Goal: Task Accomplishment & Management: Use online tool/utility

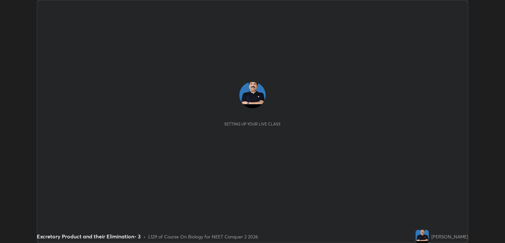
scroll to position [243, 505]
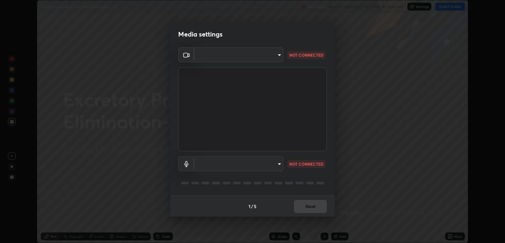
type input "ecbdbd44a66272db987f9f12271ef5319a85e28cdf2a8e5dd884bc8ad31297da"
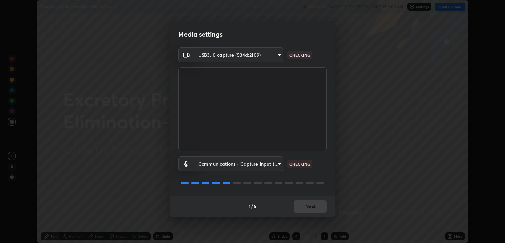
click at [278, 164] on body "Erase all Excretory Product and their Elimination- 3 Recording WAS SCHEDULED TO…" at bounding box center [252, 121] width 505 height 243
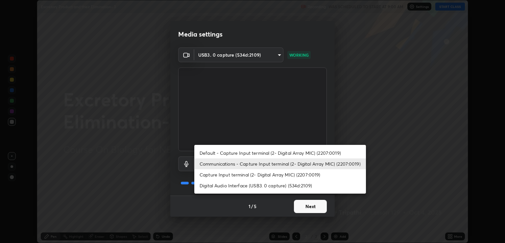
click at [259, 184] on li "Digital Audio Interface (USB3. 0 capture) (534d:2109)" at bounding box center [280, 185] width 172 height 11
type input "641fb1797ef8f9550b7f0158b383ff89036df526a4b0c4fe678c68e459c52791"
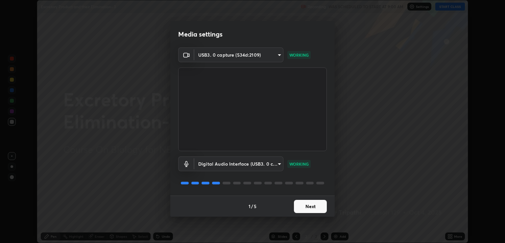
click at [315, 210] on button "Next" at bounding box center [310, 206] width 33 height 13
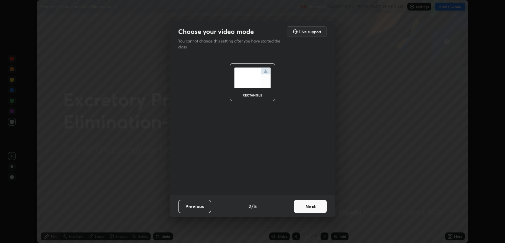
click at [317, 208] on button "Next" at bounding box center [310, 206] width 33 height 13
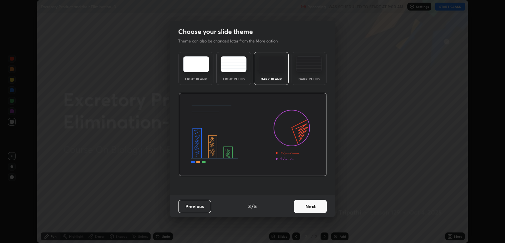
click at [319, 208] on button "Next" at bounding box center [310, 206] width 33 height 13
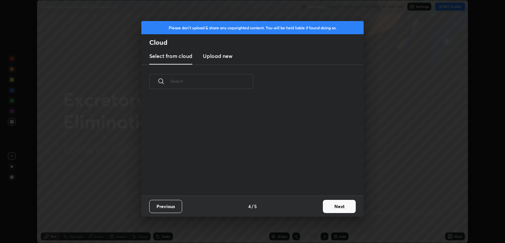
click at [325, 208] on button "Next" at bounding box center [339, 206] width 33 height 13
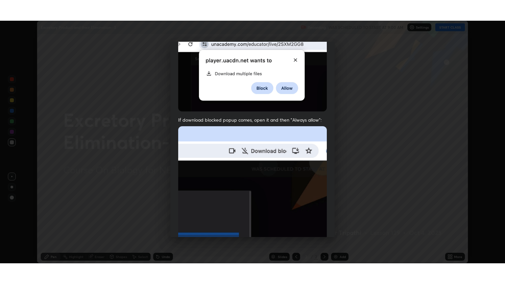
scroll to position [133, 0]
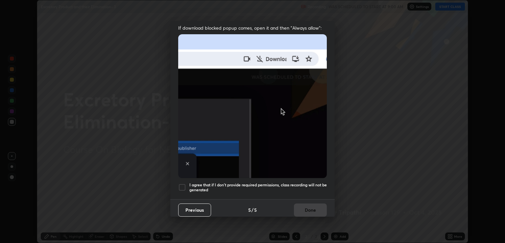
click at [265, 184] on h5 "I agree that if I don't provide required permissions, class recording will not …" at bounding box center [257, 187] width 137 height 10
click at [310, 205] on button "Done" at bounding box center [310, 209] width 33 height 13
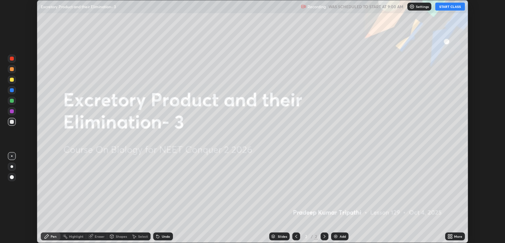
click at [451, 237] on icon at bounding box center [452, 237] width 2 height 2
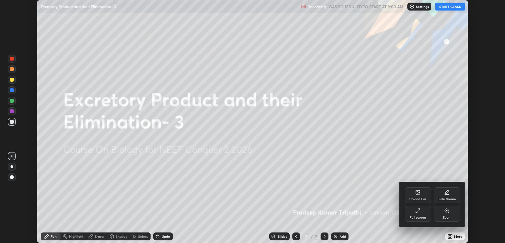
click at [420, 211] on icon at bounding box center [417, 210] width 5 height 5
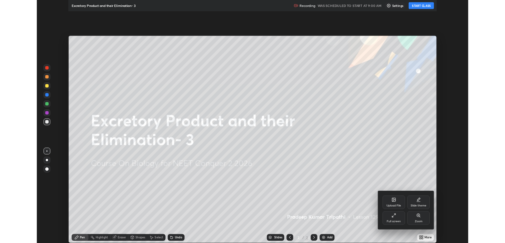
scroll to position [284, 505]
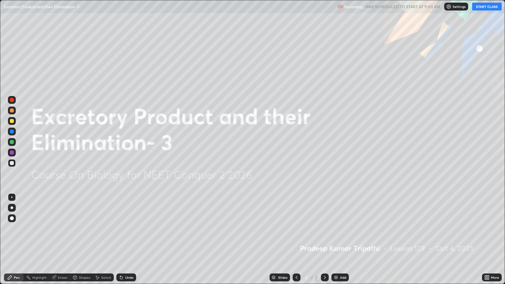
click at [485, 8] on button "START CLASS" at bounding box center [487, 7] width 30 height 8
click at [483, 7] on button "START CLASS" at bounding box center [487, 7] width 30 height 8
click at [480, 7] on button "START CLASS" at bounding box center [487, 7] width 30 height 8
click at [479, 7] on button "START CLASS" at bounding box center [487, 7] width 30 height 8
click at [480, 7] on button "START CLASS" at bounding box center [487, 7] width 30 height 8
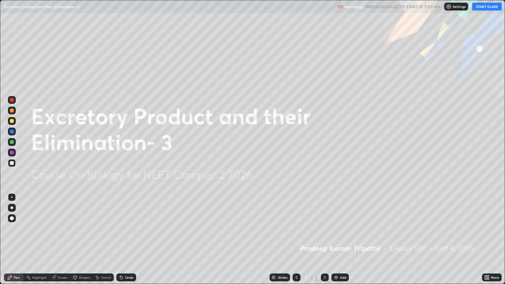
click at [489, 7] on button "START CLASS" at bounding box center [487, 7] width 30 height 8
click at [487, 6] on button "START CLASS" at bounding box center [487, 7] width 30 height 8
click at [485, 7] on button "START CLASS" at bounding box center [487, 7] width 30 height 8
click at [485, 242] on icon at bounding box center [486, 279] width 2 height 2
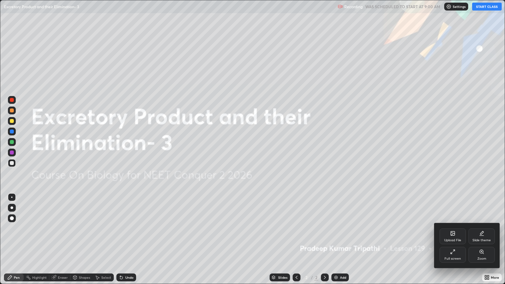
click at [453, 242] on icon at bounding box center [452, 251] width 5 height 5
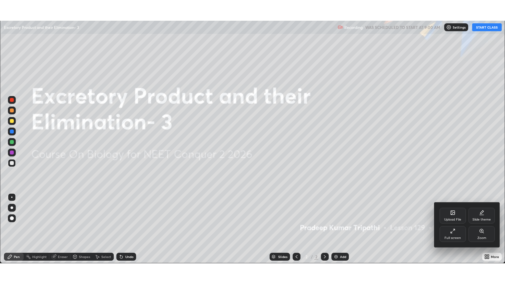
scroll to position [32649, 32387]
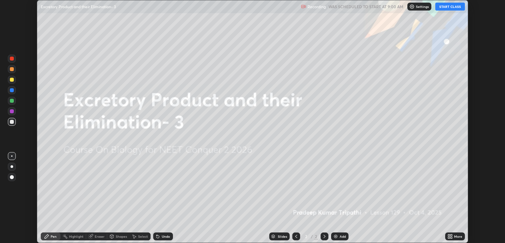
click at [447, 7] on button "START CLASS" at bounding box center [450, 7] width 30 height 8
click at [444, 7] on button "START CLASS" at bounding box center [450, 7] width 30 height 8
click at [443, 7] on button "START CLASS" at bounding box center [450, 7] width 30 height 8
click at [443, 6] on button "START CLASS" at bounding box center [450, 7] width 30 height 8
click at [450, 236] on icon at bounding box center [450, 236] width 5 height 5
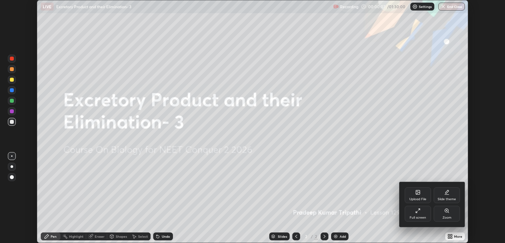
click at [419, 213] on icon at bounding box center [417, 210] width 5 height 5
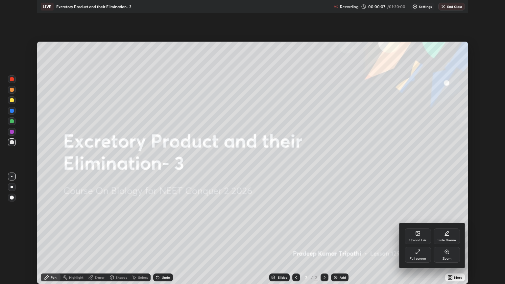
scroll to position [284, 505]
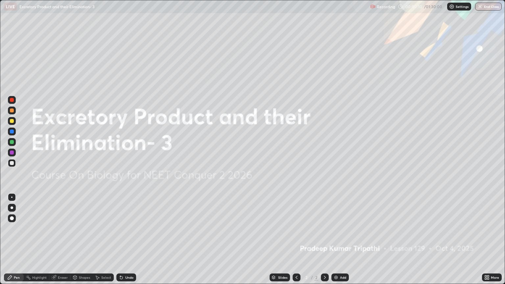
click at [337, 242] on img at bounding box center [336, 277] width 5 height 5
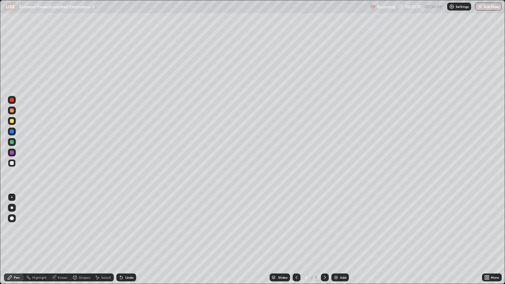
click at [12, 163] on div at bounding box center [12, 163] width 4 height 4
click at [12, 164] on div at bounding box center [12, 163] width 4 height 4
click at [12, 163] on div at bounding box center [12, 163] width 4 height 4
click at [12, 208] on div at bounding box center [12, 208] width 3 height 3
click at [13, 101] on div at bounding box center [12, 100] width 4 height 4
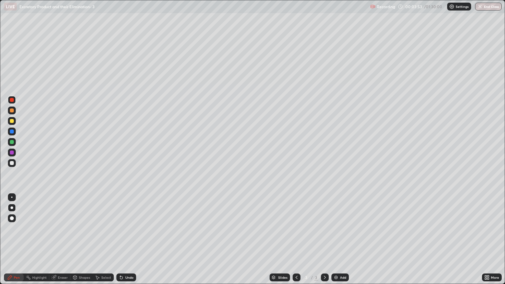
click at [82, 242] on div "Shapes" at bounding box center [81, 278] width 22 height 8
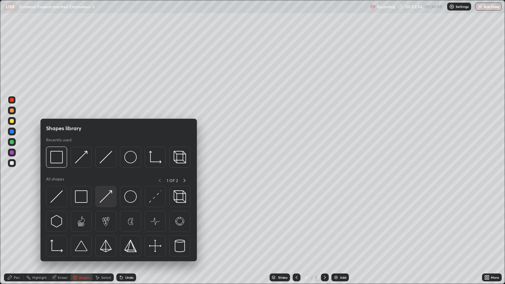
click at [106, 198] on img at bounding box center [106, 196] width 12 height 12
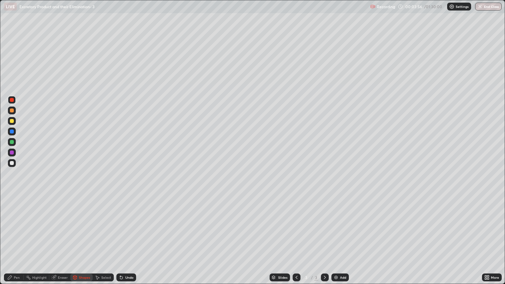
click at [26, 242] on circle at bounding box center [26, 277] width 1 height 1
click at [19, 242] on div "Pen" at bounding box center [17, 277] width 6 height 3
click at [16, 242] on div "Pen" at bounding box center [17, 277] width 6 height 3
click at [61, 242] on div "Eraser" at bounding box center [63, 277] width 10 height 3
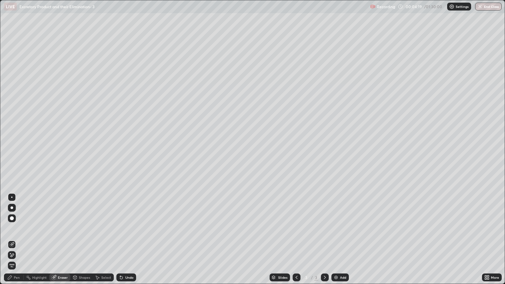
click at [20, 242] on div "Pen" at bounding box center [14, 278] width 20 height 8
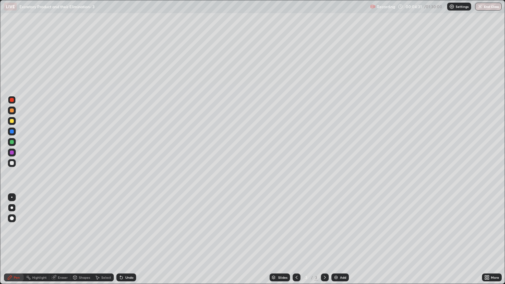
click at [12, 123] on div at bounding box center [12, 121] width 4 height 4
click at [64, 242] on div "Eraser" at bounding box center [59, 278] width 21 height 8
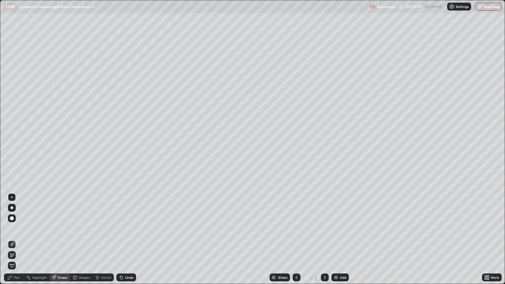
click at [21, 242] on div "Pen" at bounding box center [14, 278] width 20 height 8
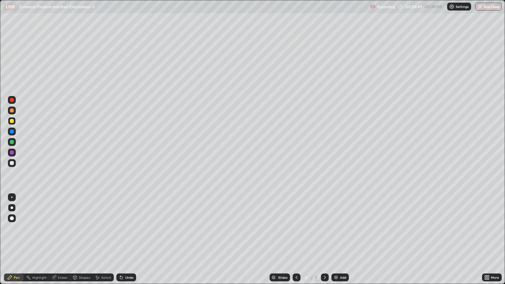
click at [12, 163] on div at bounding box center [12, 163] width 4 height 4
click at [84, 242] on div "Shapes" at bounding box center [84, 277] width 11 height 3
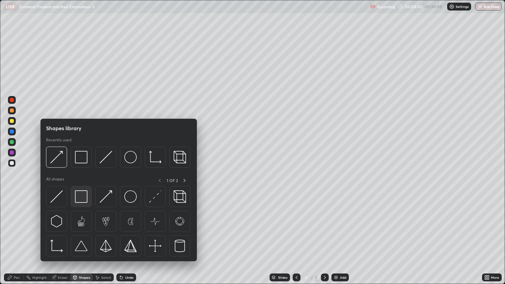
click at [83, 197] on img at bounding box center [81, 196] width 12 height 12
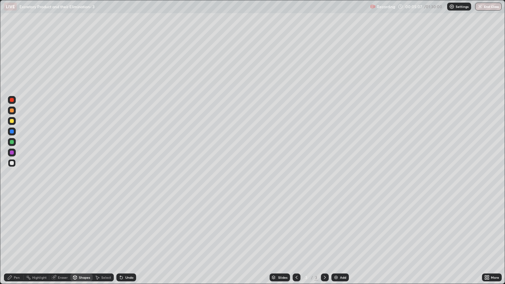
click at [12, 164] on div at bounding box center [12, 163] width 4 height 4
click at [14, 242] on div "Pen" at bounding box center [17, 277] width 6 height 3
click at [12, 100] on div at bounding box center [12, 100] width 4 height 4
click at [13, 164] on div at bounding box center [12, 163] width 4 height 4
click at [13, 103] on div at bounding box center [12, 100] width 8 height 8
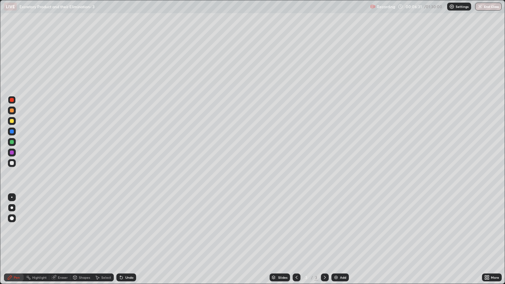
click at [61, 242] on div "Eraser" at bounding box center [63, 277] width 10 height 3
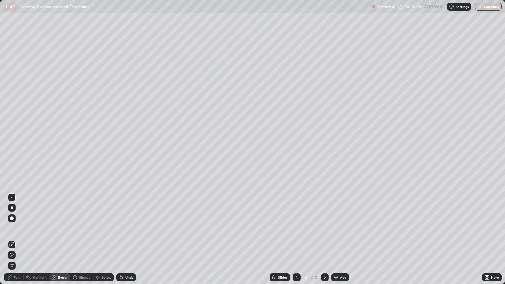
click at [13, 242] on icon at bounding box center [11, 256] width 5 height 6
click at [18, 242] on div "Pen" at bounding box center [17, 277] width 6 height 3
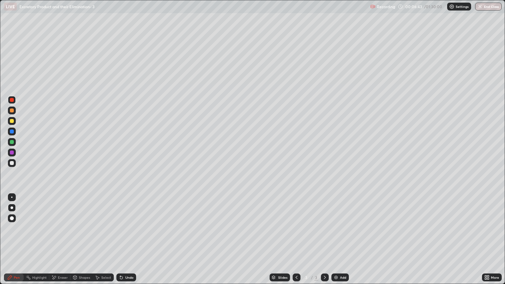
click at [13, 101] on div at bounding box center [12, 100] width 4 height 4
click at [60, 242] on div "Eraser" at bounding box center [63, 277] width 10 height 3
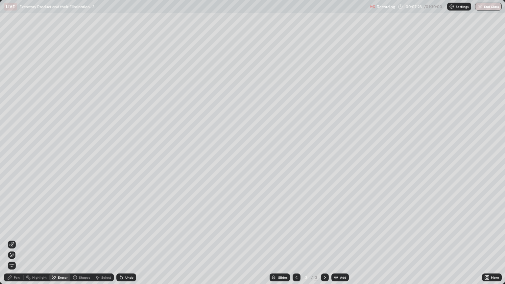
click at [13, 242] on div at bounding box center [12, 245] width 8 height 8
click at [17, 242] on div "Pen" at bounding box center [17, 277] width 6 height 3
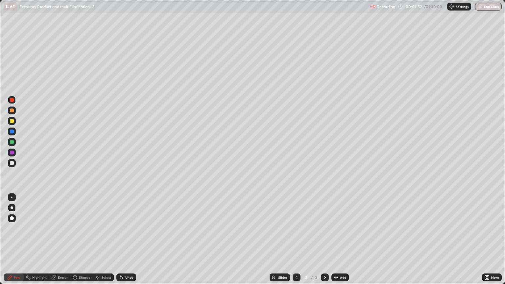
click at [83, 242] on div "Shapes" at bounding box center [84, 277] width 11 height 3
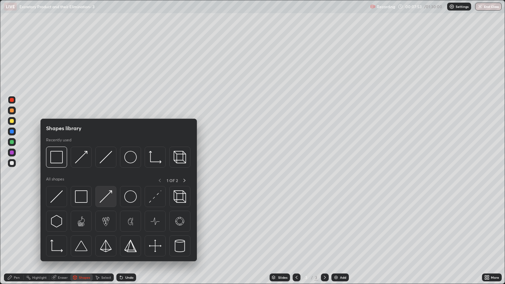
click at [111, 197] on img at bounding box center [106, 196] width 12 height 12
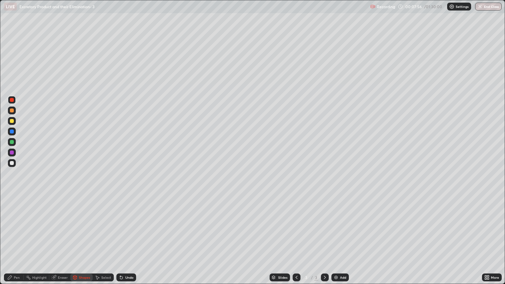
click at [17, 242] on div "Pen" at bounding box center [17, 277] width 6 height 3
click at [12, 153] on div at bounding box center [12, 153] width 4 height 4
click at [12, 164] on div at bounding box center [12, 163] width 4 height 4
click at [12, 121] on div at bounding box center [12, 121] width 4 height 4
click at [13, 162] on div at bounding box center [12, 163] width 4 height 4
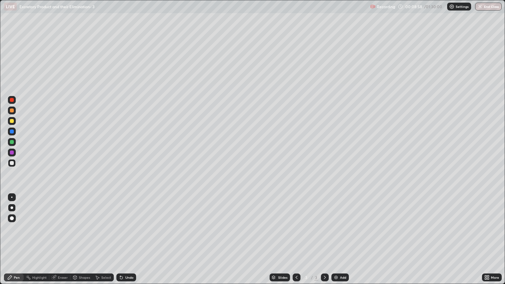
click at [78, 242] on div "Shapes" at bounding box center [81, 278] width 22 height 8
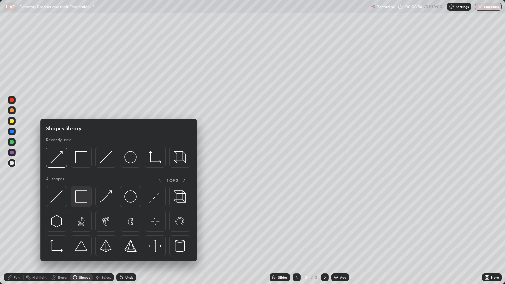
click at [80, 194] on img at bounding box center [81, 196] width 12 height 12
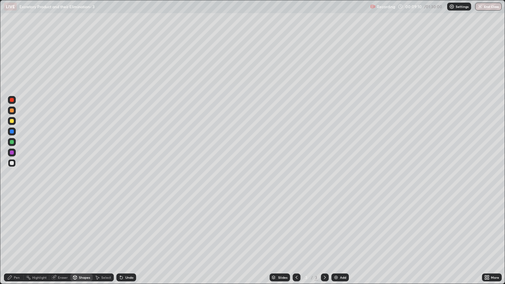
click at [13, 111] on div at bounding box center [12, 111] width 4 height 4
click at [59, 242] on div "Eraser" at bounding box center [63, 277] width 10 height 3
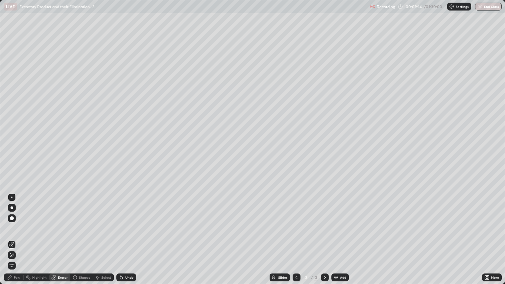
click at [17, 242] on div "Pen" at bounding box center [17, 277] width 6 height 3
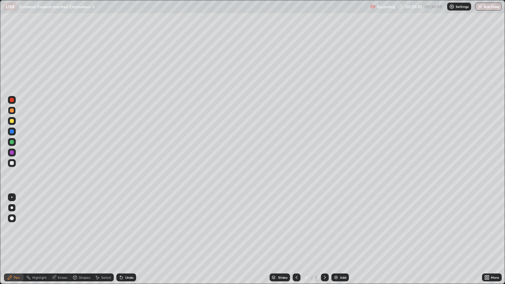
click at [13, 122] on div at bounding box center [12, 121] width 4 height 4
click at [11, 164] on div at bounding box center [12, 163] width 4 height 4
click at [60, 242] on div "Eraser" at bounding box center [59, 278] width 21 height 8
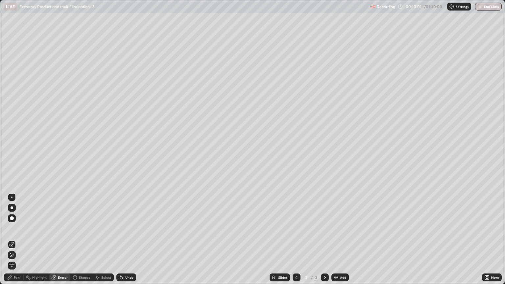
click at [12, 242] on icon at bounding box center [11, 256] width 5 height 6
click at [62, 242] on div "Eraser" at bounding box center [63, 277] width 10 height 3
click at [82, 242] on div "Shapes" at bounding box center [84, 277] width 11 height 3
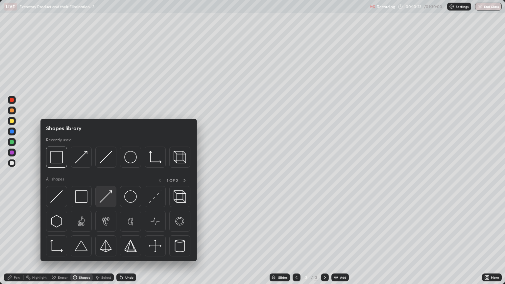
click at [106, 199] on img at bounding box center [106, 196] width 12 height 12
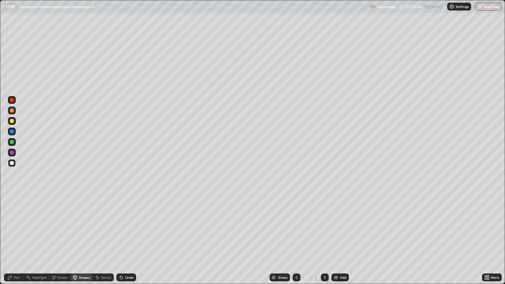
click at [16, 242] on div "Pen" at bounding box center [17, 277] width 6 height 3
click at [63, 242] on div "Eraser" at bounding box center [59, 278] width 21 height 8
click at [17, 242] on div "Pen" at bounding box center [17, 277] width 6 height 3
click at [14, 122] on div at bounding box center [12, 121] width 8 height 8
click at [83, 242] on div "Shapes" at bounding box center [84, 277] width 11 height 3
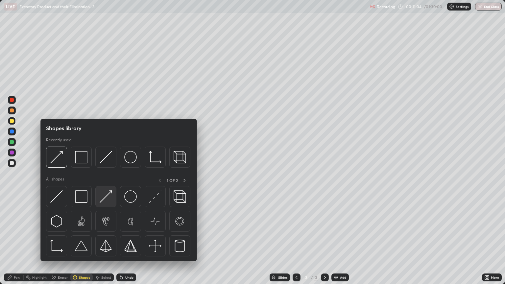
click at [108, 195] on img at bounding box center [106, 196] width 12 height 12
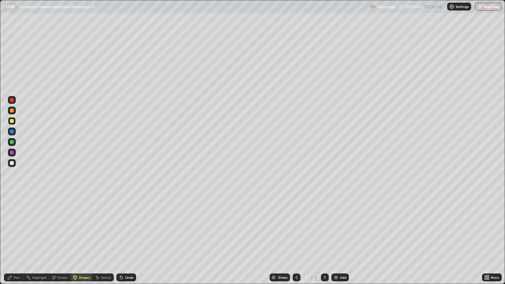
click at [18, 242] on div "Pen" at bounding box center [17, 277] width 6 height 3
click at [14, 242] on div "Pen" at bounding box center [17, 277] width 6 height 3
click at [83, 242] on div "Shapes" at bounding box center [84, 277] width 11 height 3
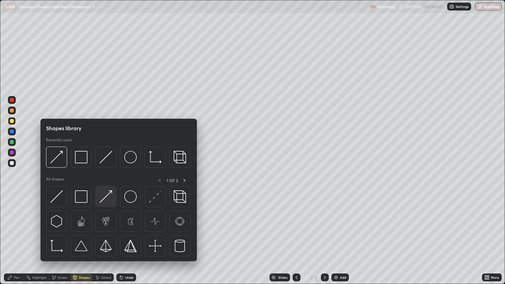
click at [108, 199] on img at bounding box center [106, 196] width 12 height 12
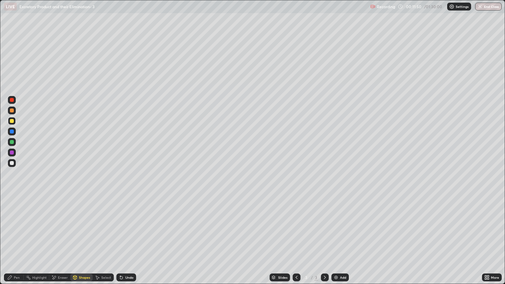
click at [11, 164] on div at bounding box center [12, 163] width 4 height 4
click at [15, 242] on div "Pen" at bounding box center [17, 277] width 6 height 3
click at [12, 121] on div at bounding box center [12, 121] width 4 height 4
click at [83, 242] on div "Shapes" at bounding box center [84, 277] width 11 height 3
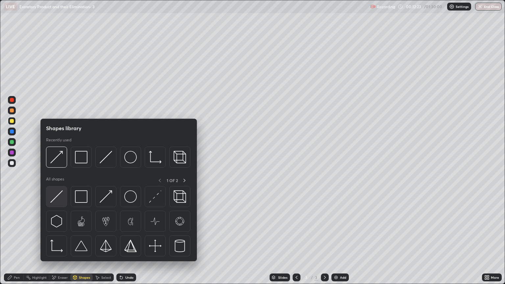
click at [58, 194] on img at bounding box center [56, 196] width 12 height 12
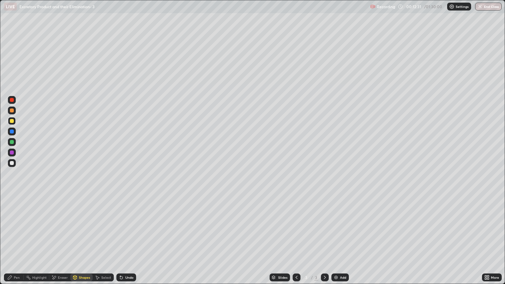
click at [84, 242] on div "Shapes" at bounding box center [84, 277] width 11 height 3
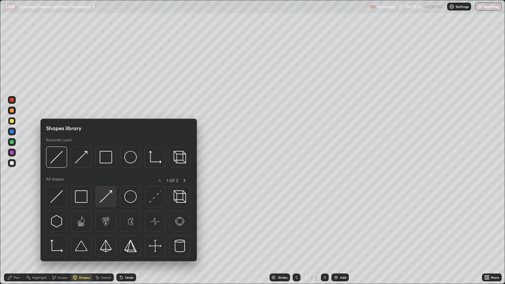
click at [109, 199] on img at bounding box center [106, 196] width 12 height 12
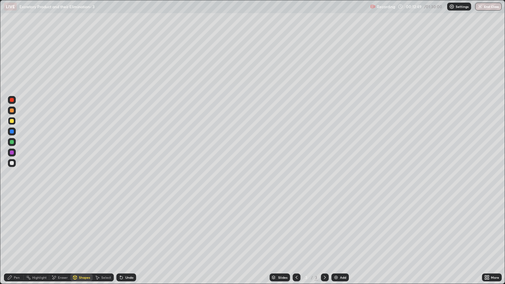
click at [17, 242] on div "Pen" at bounding box center [17, 277] width 6 height 3
click at [63, 242] on div "Eraser" at bounding box center [63, 277] width 10 height 3
click at [19, 242] on div "Pen" at bounding box center [14, 278] width 20 height 8
click at [15, 165] on div at bounding box center [12, 163] width 8 height 8
click at [83, 242] on div "Shapes" at bounding box center [81, 278] width 22 height 8
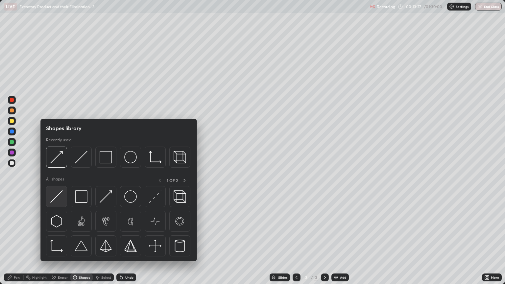
click at [59, 202] on img at bounding box center [56, 196] width 12 height 12
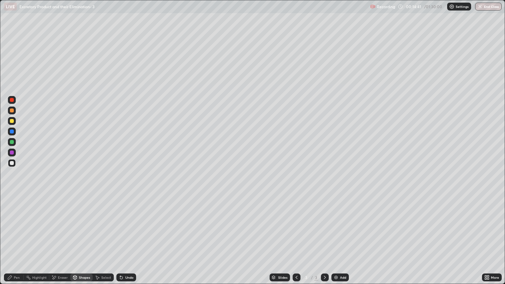
click at [83, 242] on div "Shapes" at bounding box center [84, 277] width 11 height 3
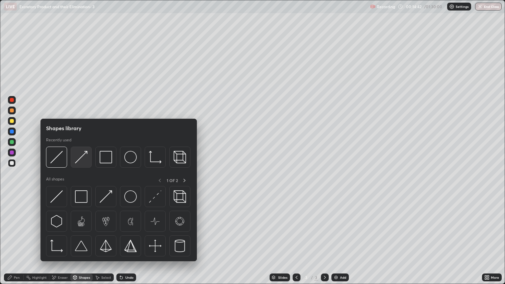
click at [81, 162] on img at bounding box center [81, 157] width 12 height 12
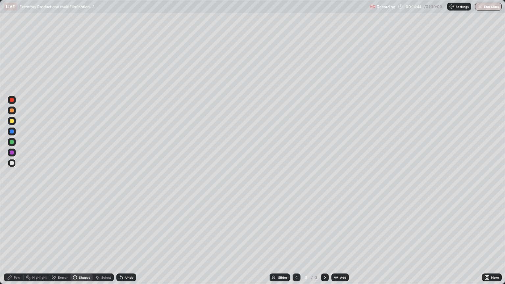
click at [18, 242] on div "Pen" at bounding box center [17, 277] width 6 height 3
click at [17, 242] on div "Pen" at bounding box center [17, 277] width 6 height 3
click at [12, 121] on div at bounding box center [12, 121] width 4 height 4
click at [82, 242] on div "Shapes" at bounding box center [81, 278] width 22 height 8
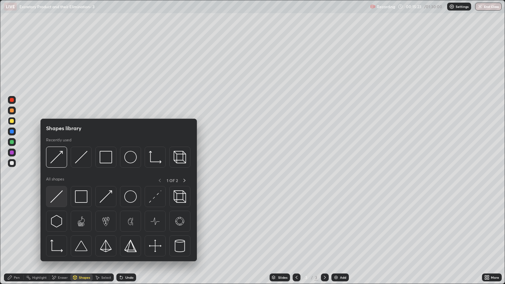
click at [62, 199] on img at bounding box center [56, 196] width 12 height 12
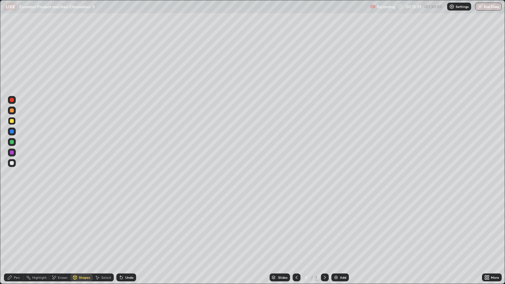
click at [85, 242] on div "Shapes" at bounding box center [84, 277] width 11 height 3
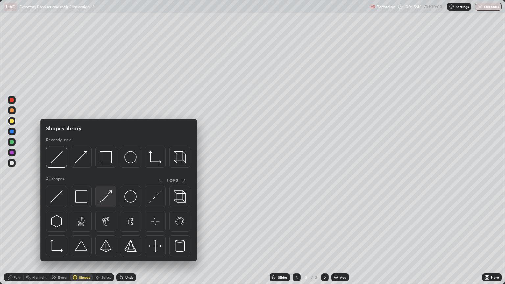
click at [108, 201] on img at bounding box center [106, 196] width 12 height 12
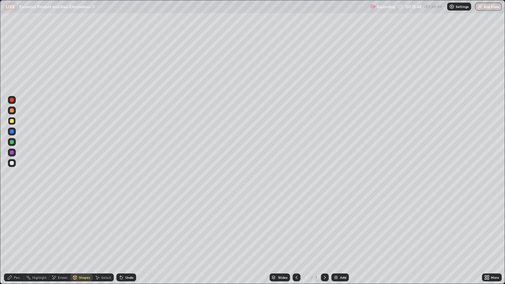
click at [17, 242] on div "Pen" at bounding box center [17, 277] width 6 height 3
click at [12, 122] on div at bounding box center [12, 121] width 4 height 4
click at [12, 163] on div at bounding box center [12, 163] width 4 height 4
click at [83, 242] on div "Shapes" at bounding box center [84, 277] width 11 height 3
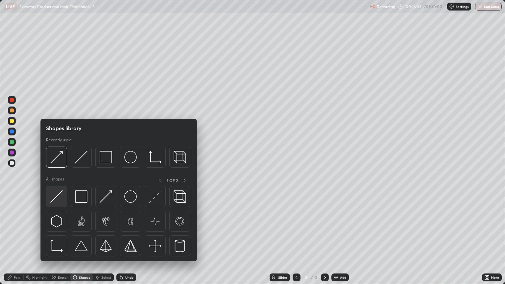
click at [60, 202] on img at bounding box center [56, 196] width 12 height 12
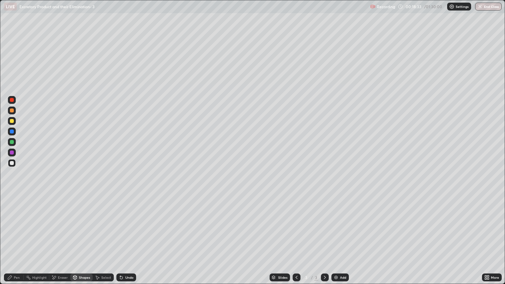
click at [16, 242] on div "Pen" at bounding box center [17, 277] width 6 height 3
click at [12, 100] on div at bounding box center [12, 100] width 4 height 4
click at [12, 163] on div at bounding box center [12, 163] width 4 height 4
click at [84, 242] on div "Shapes" at bounding box center [84, 277] width 11 height 3
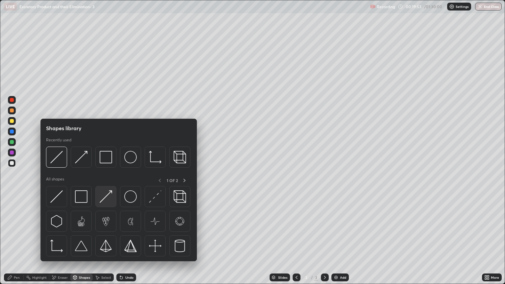
click at [109, 199] on img at bounding box center [106, 196] width 12 height 12
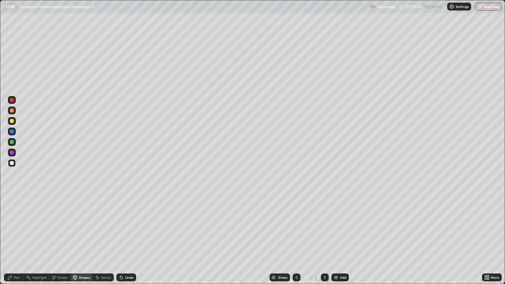
click at [17, 242] on div "Pen" at bounding box center [17, 277] width 6 height 3
click at [16, 242] on div "Pen" at bounding box center [17, 277] width 6 height 3
click at [12, 121] on div at bounding box center [12, 121] width 4 height 4
click at [83, 242] on div "Shapes" at bounding box center [84, 277] width 11 height 3
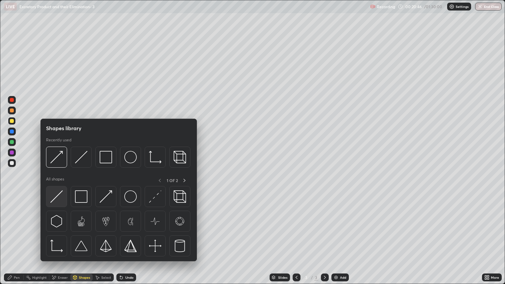
click at [59, 199] on img at bounding box center [56, 196] width 12 height 12
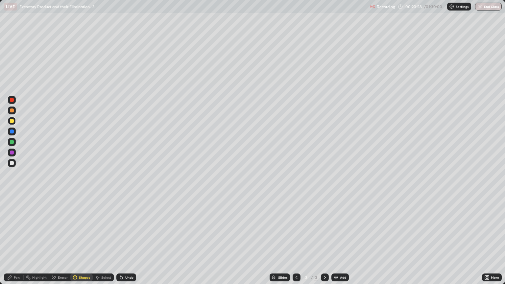
click at [16, 242] on div "Pen" at bounding box center [17, 277] width 6 height 3
click at [13, 163] on div at bounding box center [12, 163] width 4 height 4
click at [83, 242] on div "Shapes" at bounding box center [84, 277] width 11 height 3
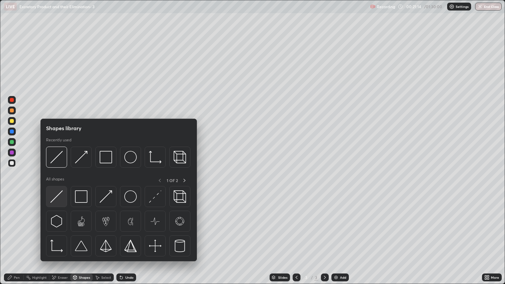
click at [60, 198] on img at bounding box center [56, 196] width 12 height 12
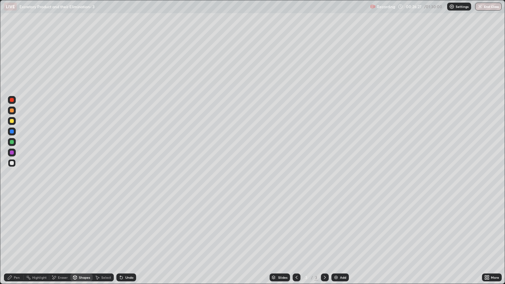
click at [324, 242] on icon at bounding box center [324, 277] width 5 height 5
click at [336, 242] on img at bounding box center [336, 277] width 5 height 5
click at [16, 242] on div "Pen" at bounding box center [17, 277] width 6 height 3
click at [13, 111] on div at bounding box center [12, 111] width 4 height 4
click at [12, 122] on div at bounding box center [12, 121] width 4 height 4
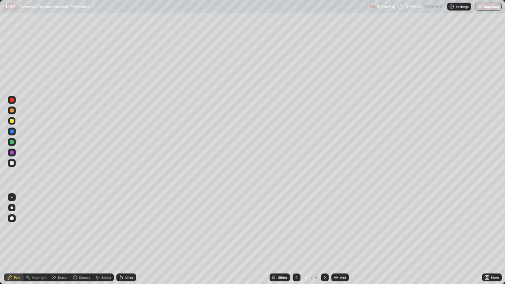
click at [81, 242] on div "Shapes" at bounding box center [84, 277] width 11 height 3
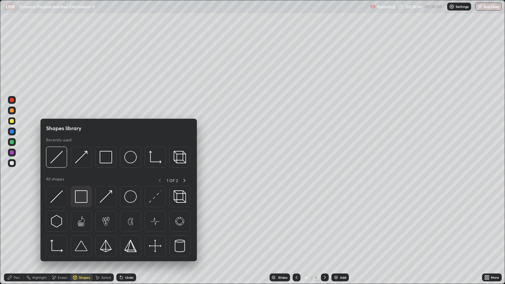
click at [82, 197] on img at bounding box center [81, 196] width 12 height 12
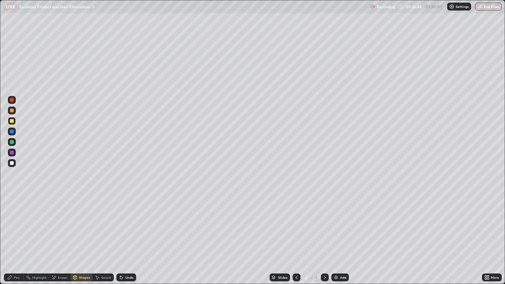
click at [80, 242] on div "Shapes" at bounding box center [84, 277] width 11 height 3
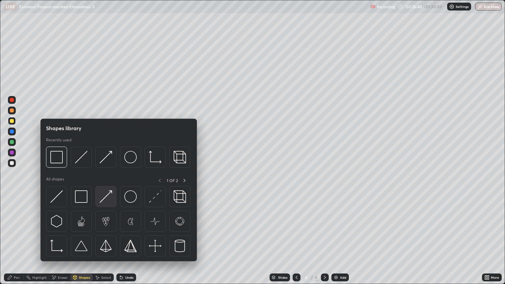
click at [105, 200] on img at bounding box center [106, 196] width 12 height 12
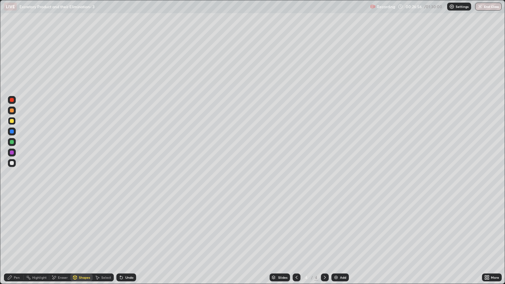
click at [18, 242] on div "Pen" at bounding box center [14, 278] width 20 height 8
click at [13, 123] on div at bounding box center [12, 121] width 4 height 4
click at [82, 242] on div "Shapes" at bounding box center [84, 277] width 11 height 3
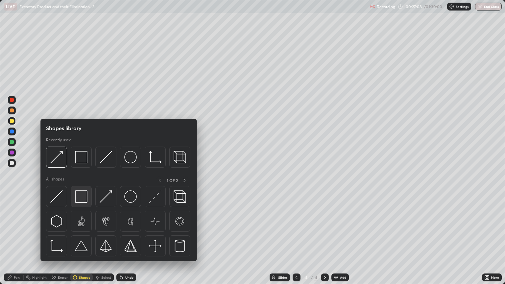
click at [81, 197] on img at bounding box center [81, 196] width 12 height 12
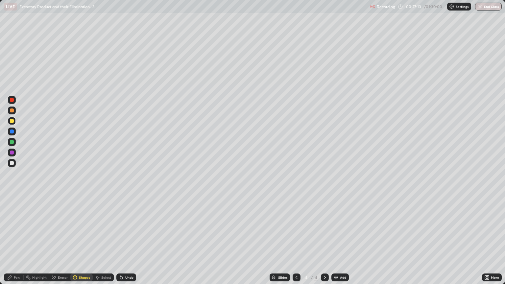
click at [12, 165] on div at bounding box center [12, 163] width 8 height 8
click at [61, 242] on div "Eraser" at bounding box center [63, 277] width 10 height 3
click at [13, 242] on icon at bounding box center [11, 256] width 5 height 6
click at [16, 242] on div "Pen" at bounding box center [14, 278] width 20 height 8
click at [11, 120] on div at bounding box center [12, 121] width 4 height 4
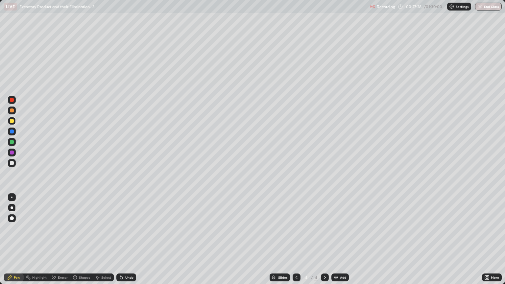
click at [85, 242] on div "Shapes" at bounding box center [84, 277] width 11 height 3
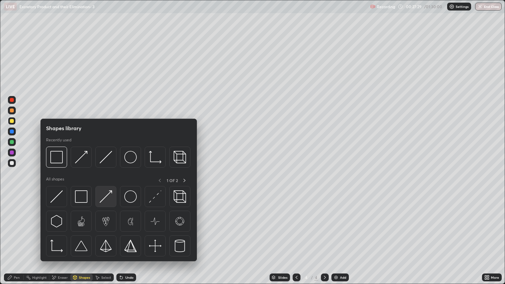
click at [108, 200] on img at bounding box center [106, 196] width 12 height 12
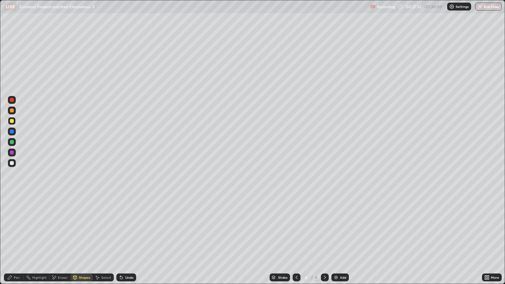
click at [18, 242] on div "Pen" at bounding box center [17, 277] width 6 height 3
click at [16, 242] on div "Pen" at bounding box center [17, 277] width 6 height 3
click at [83, 242] on div "Shapes" at bounding box center [84, 277] width 11 height 3
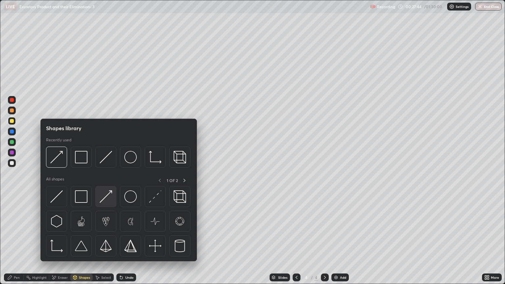
click at [107, 197] on img at bounding box center [106, 196] width 12 height 12
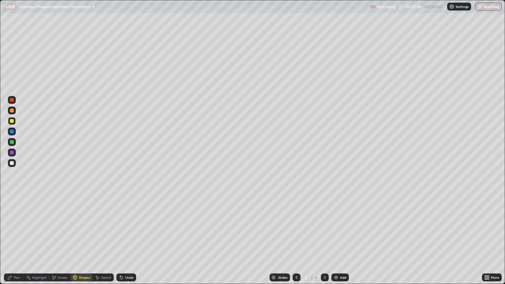
click at [63, 242] on div "Eraser" at bounding box center [63, 277] width 10 height 3
click at [16, 242] on div "Pen" at bounding box center [17, 277] width 6 height 3
click at [82, 242] on div "Shapes" at bounding box center [84, 277] width 11 height 3
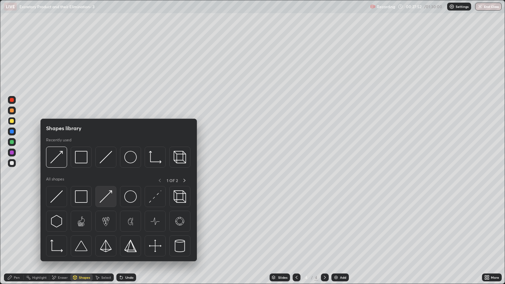
click at [104, 197] on img at bounding box center [106, 196] width 12 height 12
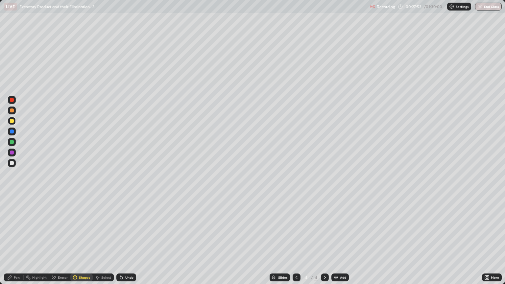
click at [12, 163] on div at bounding box center [12, 163] width 4 height 4
click at [13, 242] on div "Pen" at bounding box center [14, 278] width 20 height 8
click at [82, 242] on div "Shapes" at bounding box center [84, 277] width 11 height 3
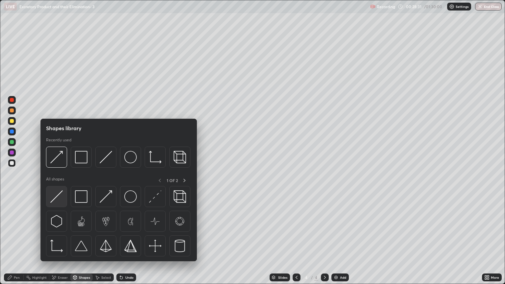
click at [62, 197] on img at bounding box center [56, 196] width 12 height 12
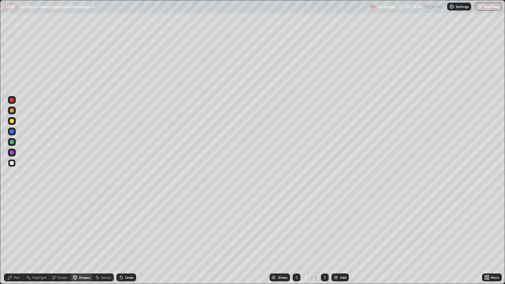
click at [13, 121] on div at bounding box center [12, 121] width 4 height 4
click at [82, 242] on div "Shapes" at bounding box center [84, 277] width 11 height 3
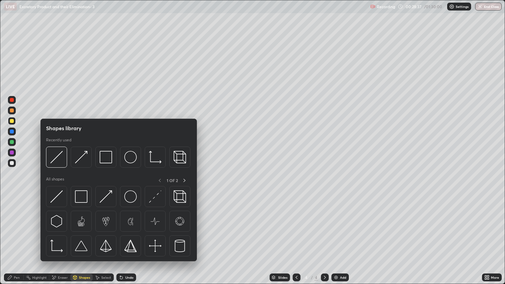
click at [18, 242] on div "Pen" at bounding box center [14, 278] width 20 height 8
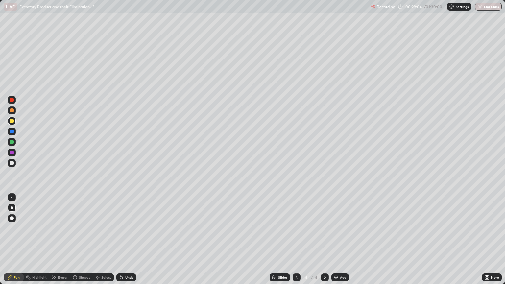
click at [12, 121] on div at bounding box center [12, 121] width 4 height 4
click at [13, 163] on div at bounding box center [12, 163] width 4 height 4
click at [83, 242] on div "Shapes" at bounding box center [84, 277] width 11 height 3
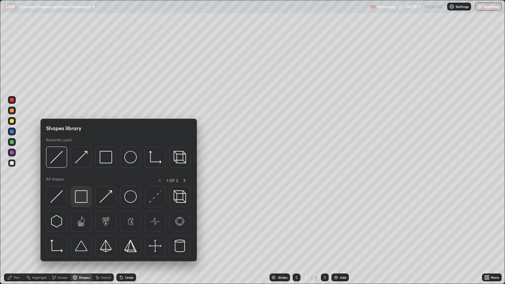
click at [84, 196] on img at bounding box center [81, 196] width 12 height 12
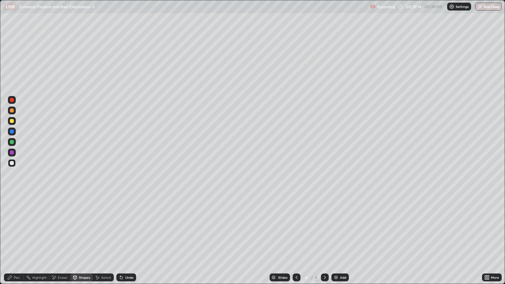
click at [82, 242] on div "Shapes" at bounding box center [84, 277] width 11 height 3
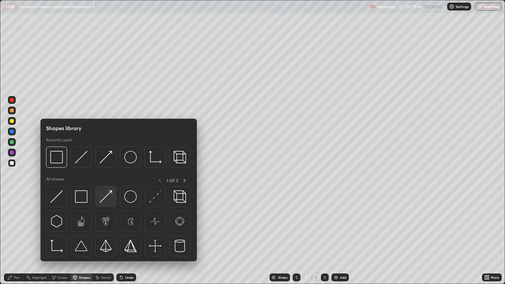
click at [106, 199] on img at bounding box center [106, 196] width 12 height 12
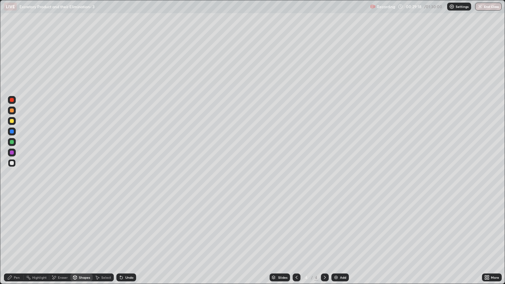
click at [19, 242] on div "Pen" at bounding box center [14, 278] width 20 height 8
click at [12, 121] on div at bounding box center [12, 121] width 4 height 4
click at [16, 242] on div "Pen" at bounding box center [17, 277] width 6 height 3
click at [13, 242] on div "Pen" at bounding box center [14, 278] width 20 height 8
click at [12, 121] on div at bounding box center [12, 121] width 4 height 4
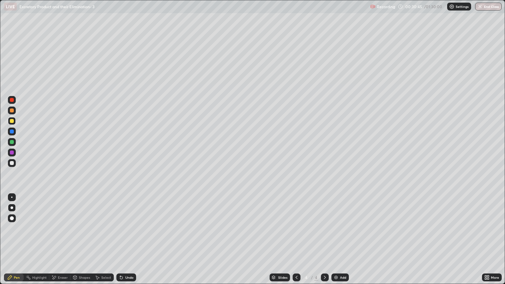
click at [61, 242] on div "Eraser" at bounding box center [63, 277] width 10 height 3
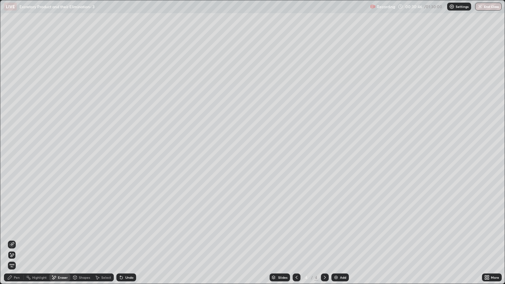
click at [13, 242] on icon at bounding box center [11, 244] width 5 height 5
click at [15, 242] on div "Pen" at bounding box center [17, 277] width 6 height 3
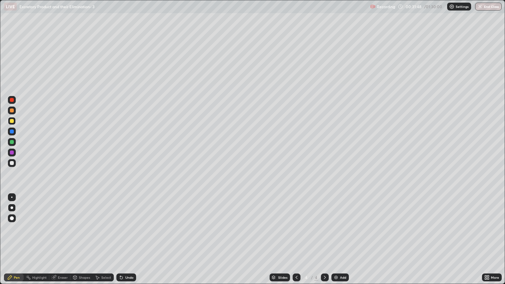
click at [12, 122] on div at bounding box center [12, 121] width 4 height 4
click at [13, 163] on div at bounding box center [12, 163] width 4 height 4
click at [78, 242] on div "Shapes" at bounding box center [81, 278] width 22 height 8
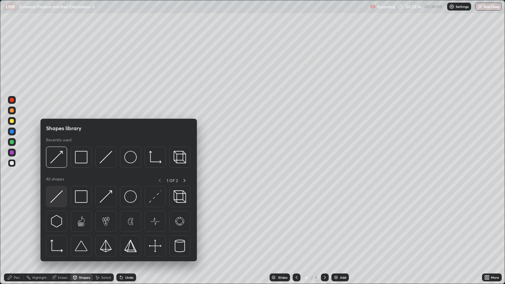
click at [59, 197] on img at bounding box center [56, 196] width 12 height 12
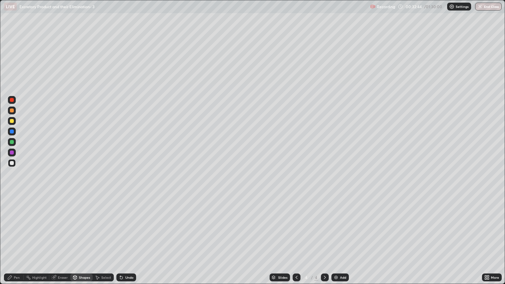
click at [13, 111] on div at bounding box center [12, 111] width 4 height 4
click at [20, 242] on div "Pen" at bounding box center [14, 278] width 20 height 8
click at [84, 242] on div "Shapes" at bounding box center [84, 277] width 11 height 3
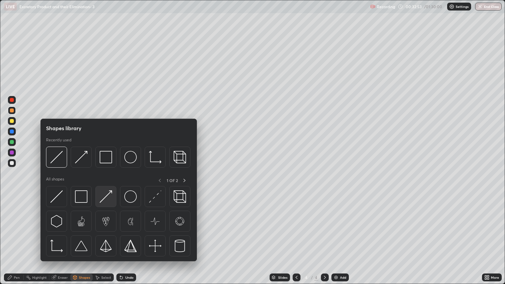
click at [109, 200] on img at bounding box center [106, 196] width 12 height 12
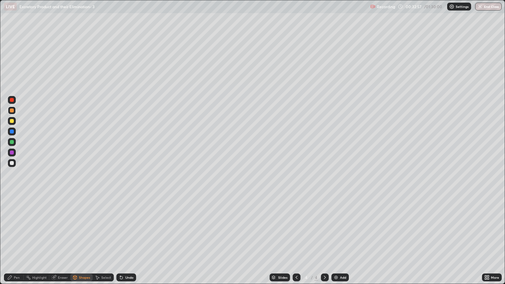
click at [18, 242] on div "Pen" at bounding box center [17, 277] width 6 height 3
click at [12, 122] on div at bounding box center [12, 121] width 4 height 4
click at [12, 162] on div at bounding box center [12, 163] width 4 height 4
click at [82, 242] on div "Shapes" at bounding box center [84, 277] width 11 height 3
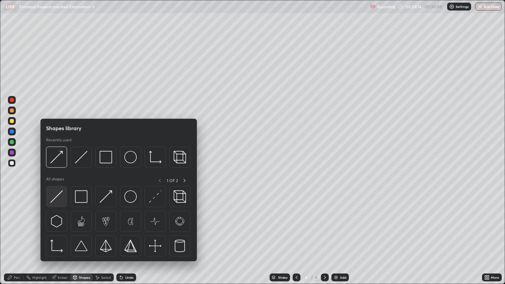
click at [58, 191] on img at bounding box center [56, 196] width 12 height 12
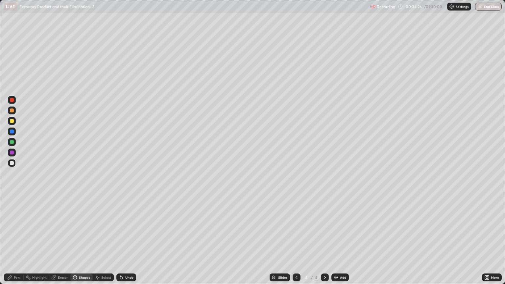
click at [13, 121] on div at bounding box center [12, 121] width 4 height 4
click at [61, 242] on div "Eraser" at bounding box center [63, 277] width 10 height 3
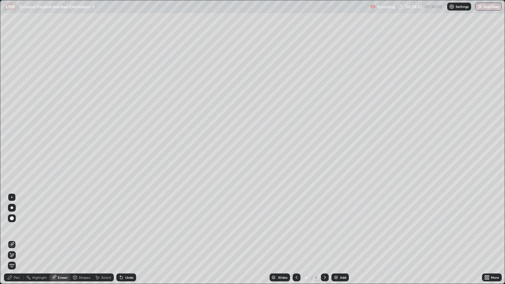
click at [16, 242] on div "Pen" at bounding box center [17, 277] width 6 height 3
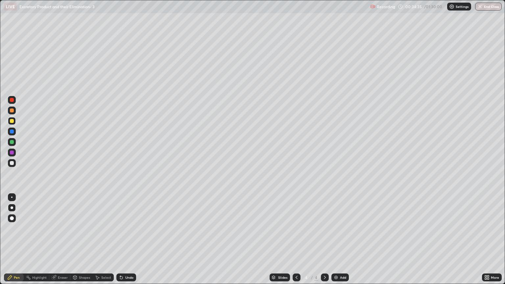
click at [13, 164] on div at bounding box center [12, 163] width 4 height 4
click at [12, 163] on div at bounding box center [12, 163] width 4 height 4
click at [21, 242] on div "Pen" at bounding box center [14, 278] width 20 height 8
click at [13, 122] on div at bounding box center [12, 121] width 4 height 4
click at [11, 143] on div at bounding box center [12, 142] width 4 height 4
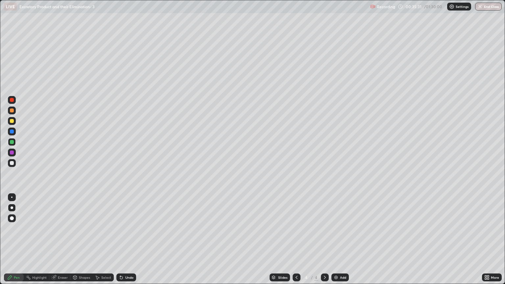
click at [62, 242] on div "Eraser" at bounding box center [63, 277] width 10 height 3
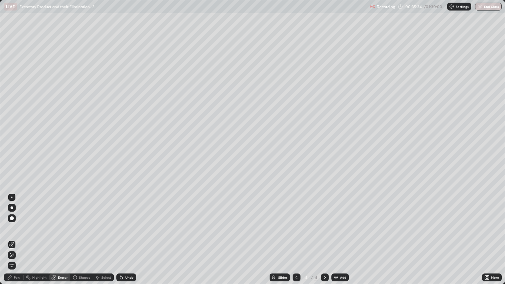
click at [16, 242] on div "Pen" at bounding box center [17, 277] width 6 height 3
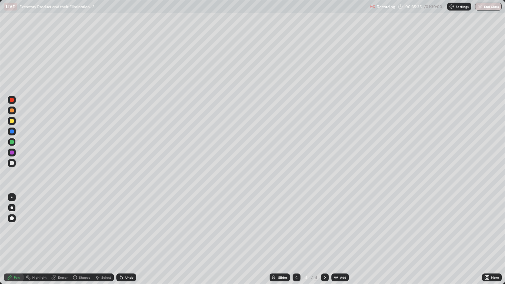
click at [12, 111] on div at bounding box center [12, 111] width 4 height 4
click at [82, 242] on div "Shapes" at bounding box center [84, 277] width 11 height 3
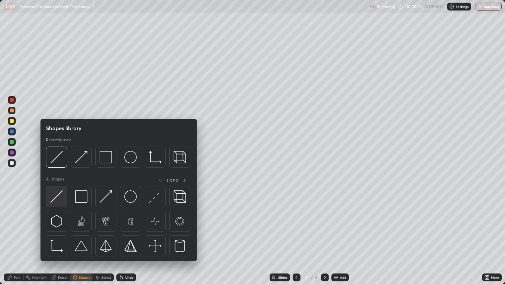
click at [56, 200] on img at bounding box center [56, 196] width 12 height 12
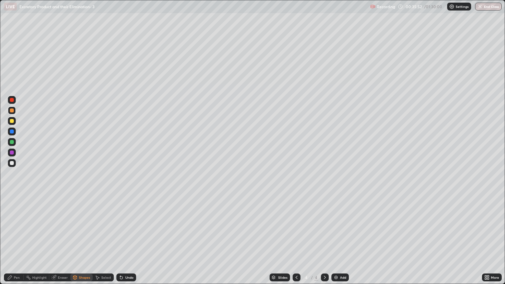
click at [12, 121] on div at bounding box center [12, 121] width 4 height 4
click at [16, 242] on div "Pen" at bounding box center [17, 277] width 6 height 3
click at [18, 242] on div "Pen" at bounding box center [17, 277] width 6 height 3
click at [12, 163] on div at bounding box center [12, 163] width 4 height 4
click at [81, 242] on div "Shapes" at bounding box center [84, 277] width 11 height 3
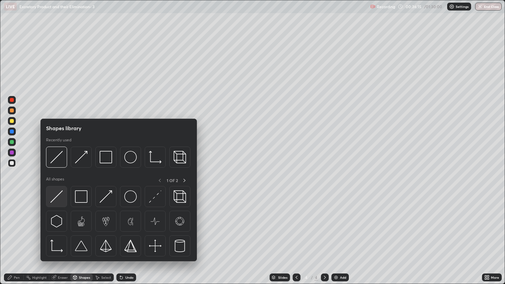
click at [61, 200] on img at bounding box center [56, 196] width 12 height 12
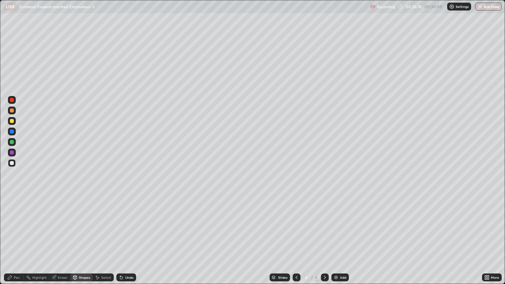
click at [81, 242] on div "Shapes" at bounding box center [84, 277] width 11 height 3
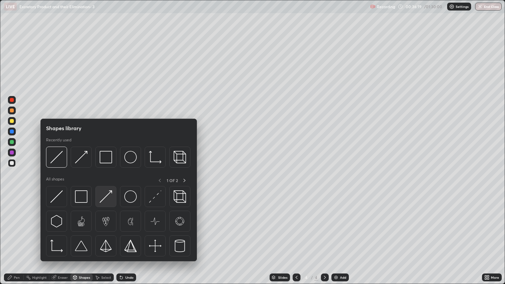
click at [110, 199] on img at bounding box center [106, 196] width 12 height 12
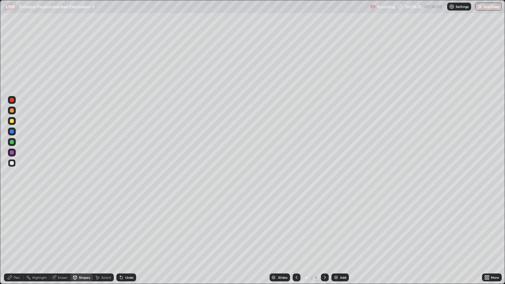
click at [14, 242] on div "Pen" at bounding box center [17, 277] width 6 height 3
click at [12, 122] on div at bounding box center [12, 121] width 4 height 4
click at [81, 242] on div "Shapes" at bounding box center [84, 277] width 11 height 3
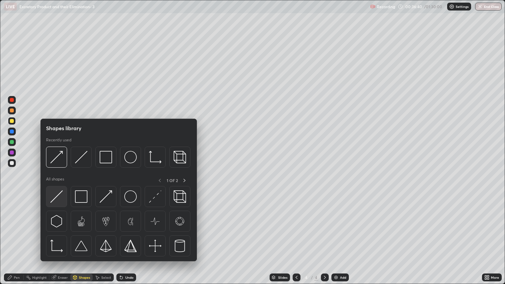
click at [61, 200] on img at bounding box center [56, 196] width 12 height 12
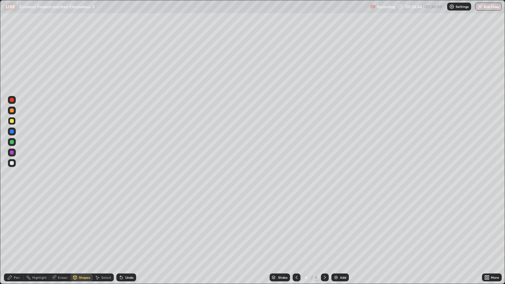
click at [21, 242] on div "Pen" at bounding box center [14, 278] width 20 height 8
click at [335, 242] on img at bounding box center [336, 277] width 5 height 5
click at [296, 242] on icon at bounding box center [296, 277] width 5 height 5
click at [324, 242] on icon at bounding box center [324, 277] width 5 height 5
click at [12, 111] on div at bounding box center [12, 111] width 4 height 4
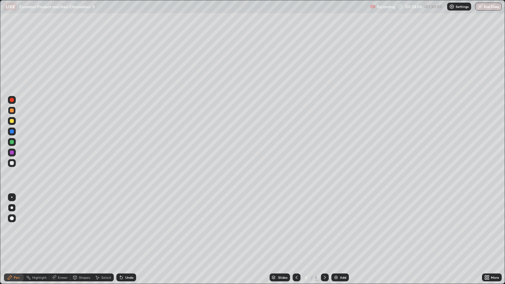
click at [12, 123] on div at bounding box center [12, 121] width 8 height 8
click at [82, 242] on div "Shapes" at bounding box center [84, 277] width 11 height 3
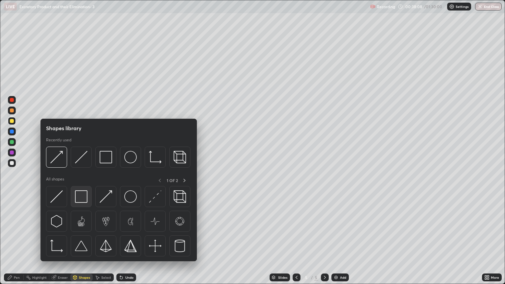
click at [82, 199] on img at bounding box center [81, 196] width 12 height 12
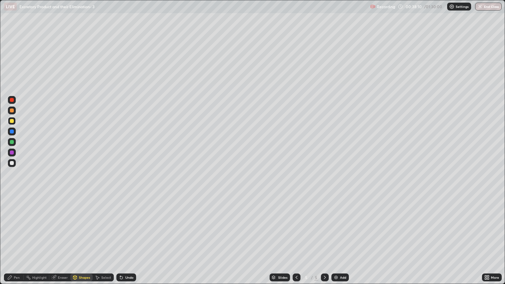
click at [83, 242] on div "Shapes" at bounding box center [84, 277] width 11 height 3
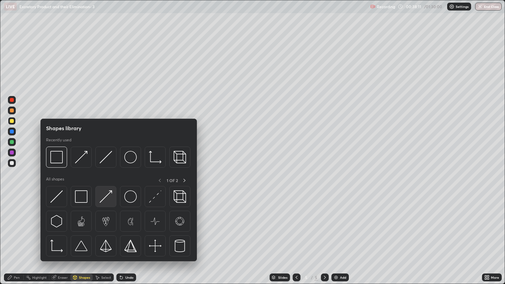
click at [108, 199] on img at bounding box center [106, 196] width 12 height 12
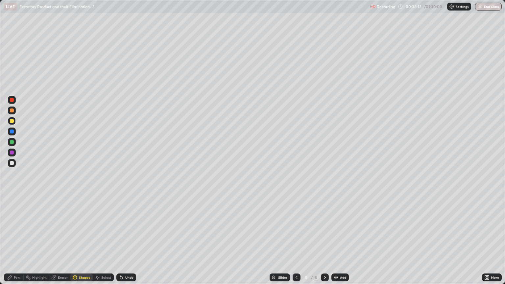
click at [17, 242] on div "Pen" at bounding box center [17, 277] width 6 height 3
click at [11, 164] on div at bounding box center [12, 163] width 4 height 4
click at [83, 242] on div "Shapes" at bounding box center [84, 277] width 11 height 3
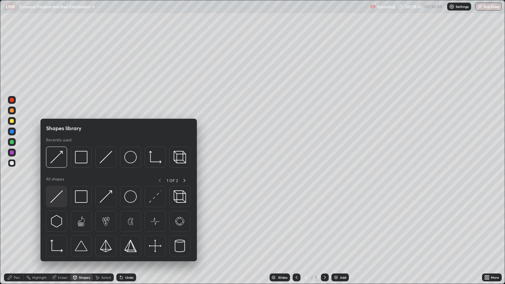
click at [62, 200] on img at bounding box center [56, 196] width 12 height 12
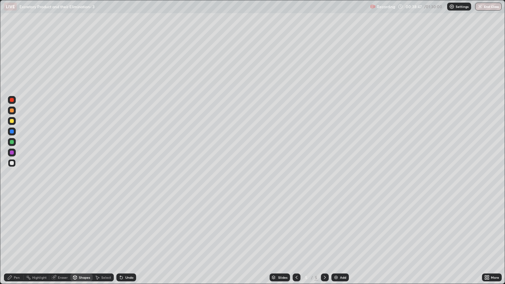
click at [12, 112] on div at bounding box center [12, 111] width 4 height 4
click at [82, 242] on div "Shapes" at bounding box center [84, 277] width 11 height 3
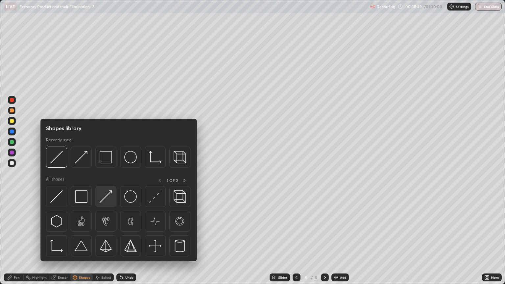
click at [107, 200] on img at bounding box center [106, 196] width 12 height 12
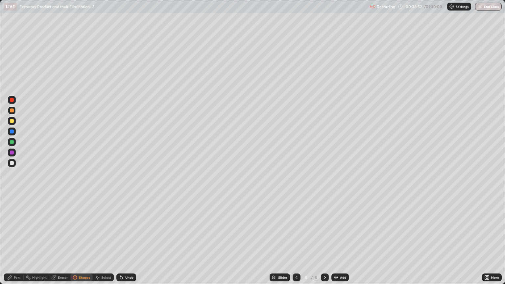
click at [82, 242] on div "Shapes" at bounding box center [84, 277] width 11 height 3
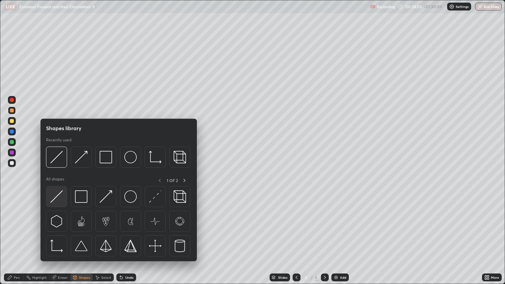
click at [63, 197] on div at bounding box center [56, 196] width 21 height 21
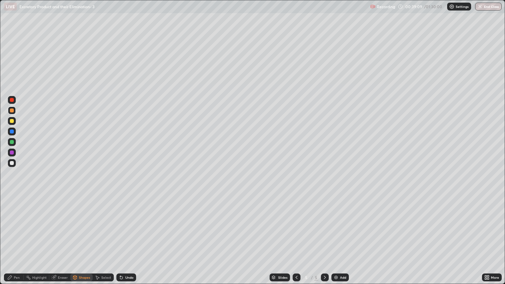
click at [17, 242] on div "Pen" at bounding box center [17, 277] width 6 height 3
click at [62, 242] on div "Eraser" at bounding box center [63, 277] width 10 height 3
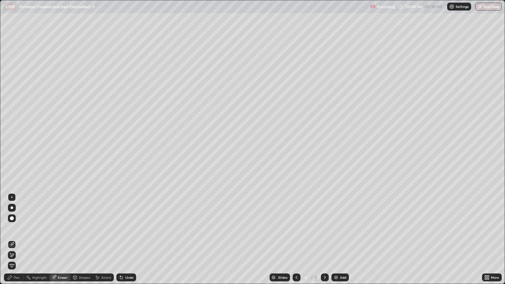
click at [84, 242] on div "Shapes" at bounding box center [84, 277] width 11 height 3
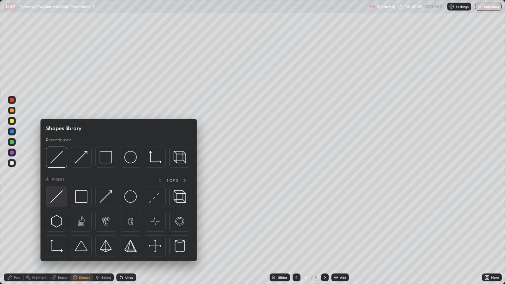
click at [56, 198] on img at bounding box center [56, 196] width 12 height 12
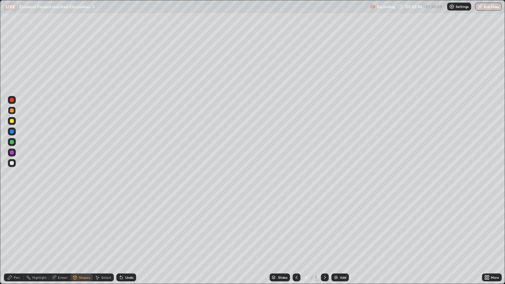
click at [12, 163] on div at bounding box center [12, 163] width 4 height 4
click at [83, 242] on div "Shapes" at bounding box center [84, 277] width 11 height 3
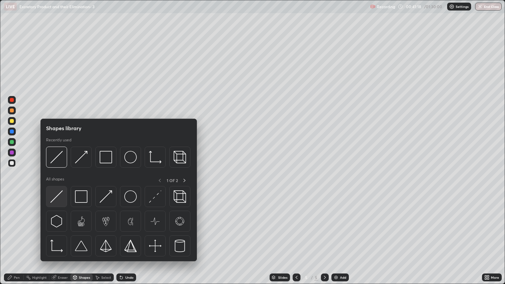
click at [59, 200] on img at bounding box center [56, 196] width 12 height 12
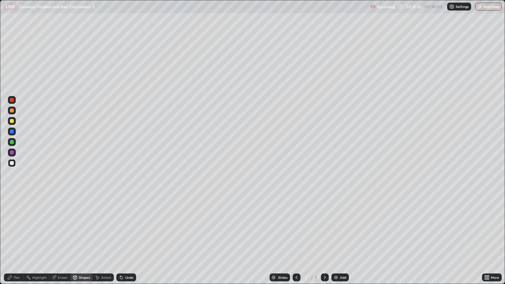
click at [16, 242] on div "Pen" at bounding box center [17, 277] width 6 height 3
click at [11, 111] on div at bounding box center [12, 111] width 4 height 4
click at [13, 122] on div at bounding box center [12, 121] width 4 height 4
click at [63, 242] on div "Eraser" at bounding box center [59, 278] width 21 height 8
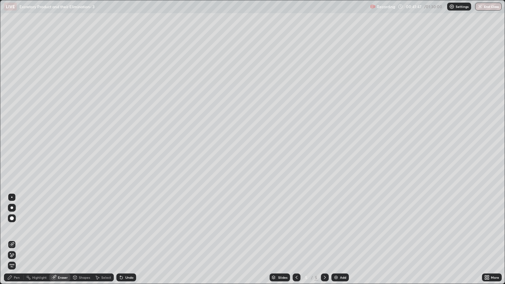
click at [83, 242] on div "Shapes" at bounding box center [84, 277] width 11 height 3
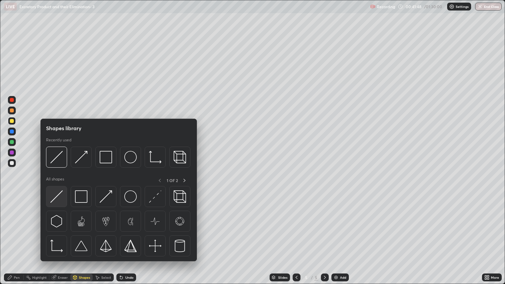
click at [60, 199] on img at bounding box center [56, 196] width 12 height 12
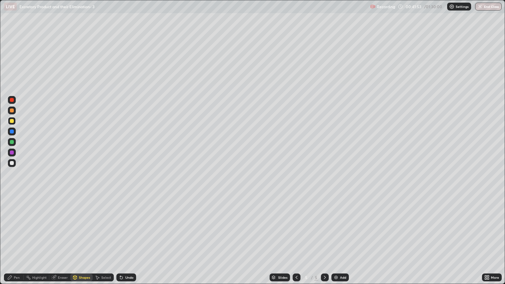
click at [61, 242] on div "Eraser" at bounding box center [63, 277] width 10 height 3
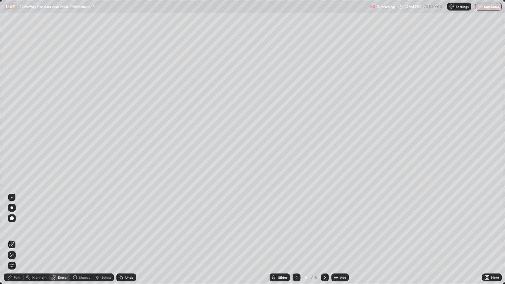
click at [82, 242] on div "Shapes" at bounding box center [84, 277] width 11 height 3
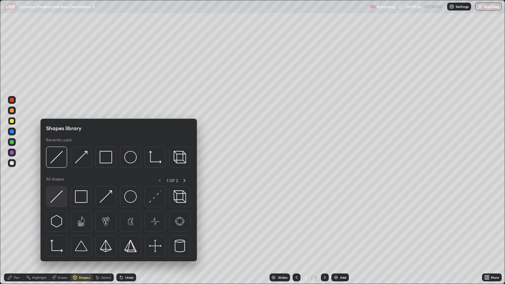
click at [59, 197] on img at bounding box center [56, 196] width 12 height 12
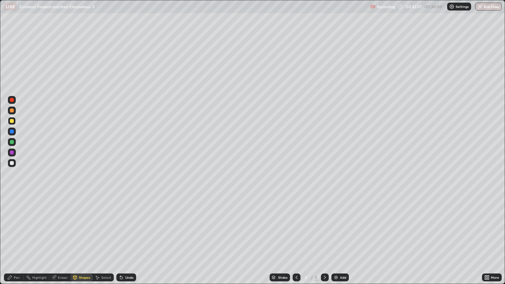
click at [84, 242] on div "Shapes" at bounding box center [84, 277] width 11 height 3
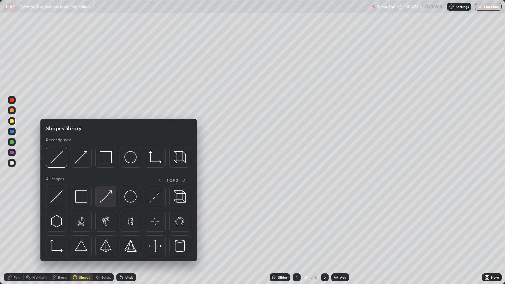
click at [107, 199] on img at bounding box center [106, 196] width 12 height 12
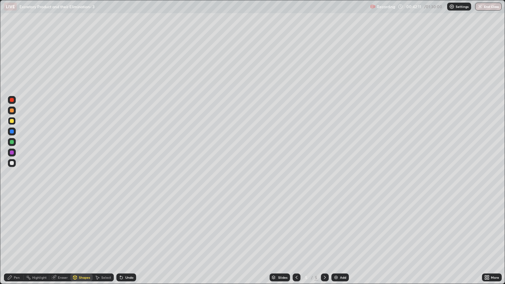
click at [18, 242] on div "Pen" at bounding box center [14, 278] width 20 height 8
click at [13, 164] on div at bounding box center [12, 163] width 4 height 4
click at [11, 164] on div at bounding box center [12, 163] width 4 height 4
click at [13, 111] on div at bounding box center [12, 111] width 4 height 4
click at [65, 242] on div "Eraser" at bounding box center [63, 277] width 10 height 3
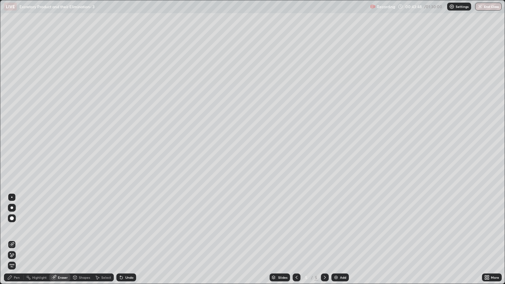
click at [14, 242] on icon at bounding box center [11, 256] width 5 height 6
click at [83, 242] on div "Shapes" at bounding box center [81, 278] width 22 height 8
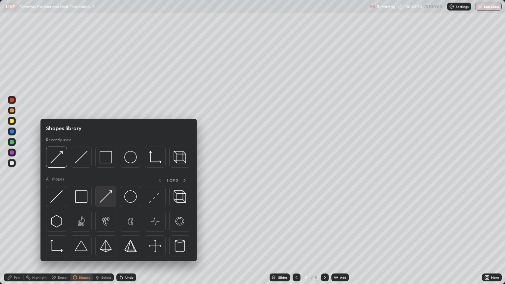
click at [104, 199] on img at bounding box center [106, 196] width 12 height 12
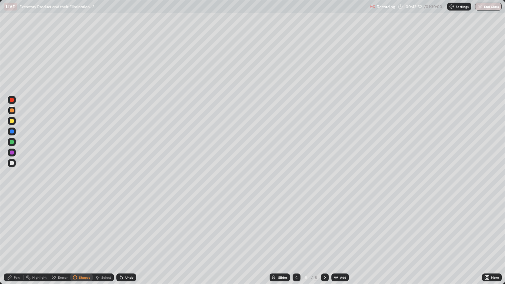
click at [18, 242] on div "Pen" at bounding box center [17, 277] width 6 height 3
click at [17, 242] on div "Pen" at bounding box center [17, 277] width 6 height 3
click at [63, 242] on div "Eraser" at bounding box center [63, 277] width 10 height 3
click at [18, 242] on div "Pen" at bounding box center [17, 277] width 6 height 3
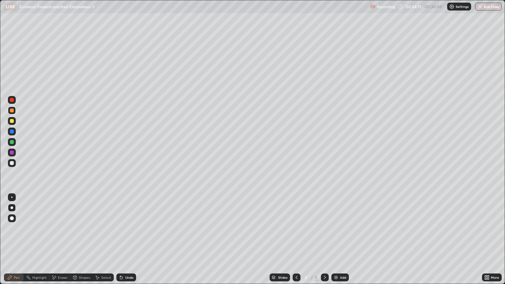
click at [12, 100] on div at bounding box center [12, 100] width 4 height 4
click at [17, 242] on div "Pen" at bounding box center [14, 278] width 20 height 8
click at [12, 122] on div at bounding box center [12, 121] width 4 height 4
click at [12, 142] on div at bounding box center [12, 142] width 4 height 4
click at [12, 112] on div at bounding box center [12, 111] width 4 height 4
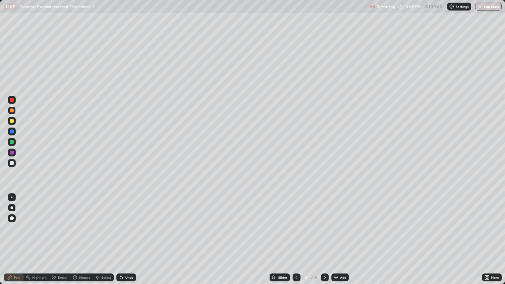
click at [12, 163] on div at bounding box center [12, 163] width 4 height 4
click at [62, 242] on div "Eraser" at bounding box center [63, 277] width 10 height 3
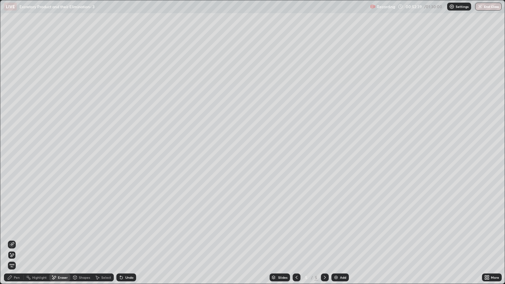
click at [12, 242] on icon at bounding box center [11, 244] width 5 height 5
click at [18, 242] on div "Pen" at bounding box center [17, 277] width 6 height 3
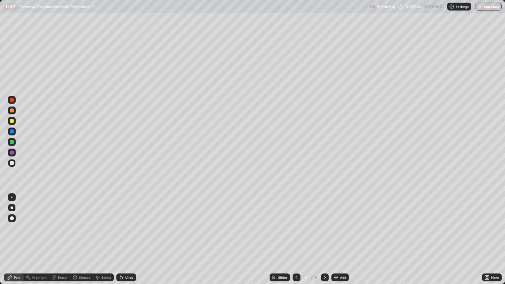
click at [13, 163] on div at bounding box center [12, 163] width 4 height 4
click at [16, 242] on div "Pen" at bounding box center [17, 277] width 6 height 3
click at [13, 163] on div at bounding box center [12, 163] width 4 height 4
click at [12, 121] on div at bounding box center [12, 121] width 4 height 4
click at [13, 163] on div at bounding box center [12, 163] width 4 height 4
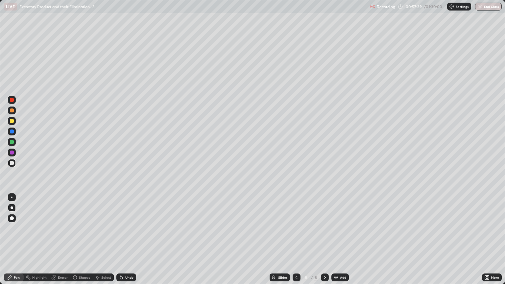
click at [12, 112] on div at bounding box center [12, 111] width 4 height 4
click at [62, 242] on div "Eraser" at bounding box center [63, 277] width 10 height 3
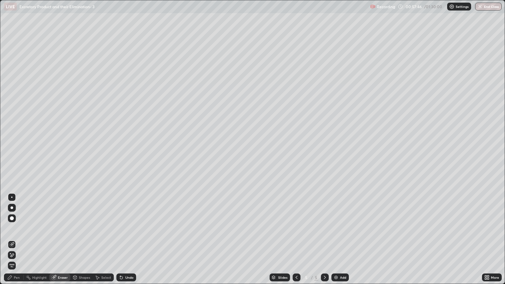
click at [17, 242] on div "Pen" at bounding box center [17, 277] width 6 height 3
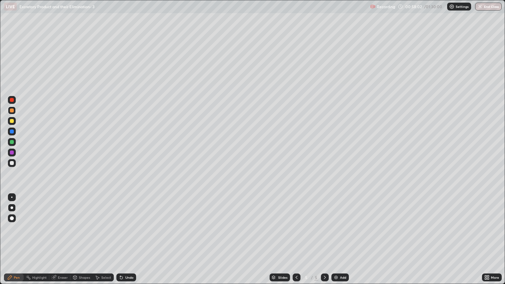
click at [60, 242] on div "Eraser" at bounding box center [63, 277] width 10 height 3
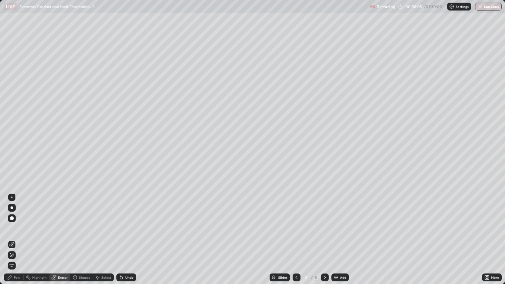
click at [18, 242] on div "Pen" at bounding box center [17, 277] width 6 height 3
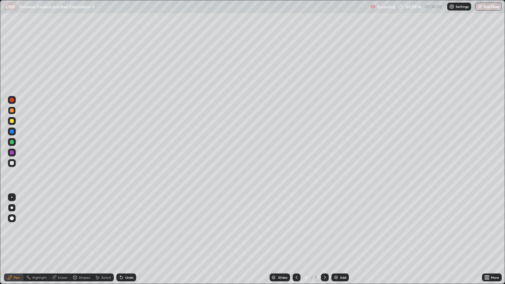
click at [13, 121] on div at bounding box center [12, 121] width 4 height 4
click at [12, 112] on div at bounding box center [12, 111] width 4 height 4
click at [12, 111] on div at bounding box center [12, 111] width 4 height 4
click at [12, 121] on div at bounding box center [12, 121] width 4 height 4
click at [12, 163] on div at bounding box center [12, 163] width 4 height 4
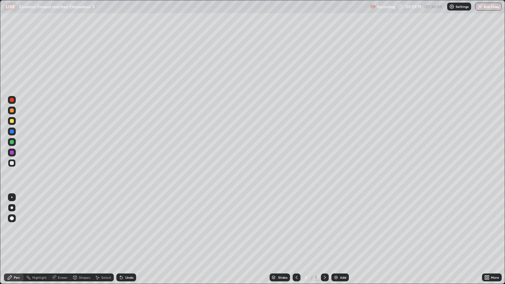
click at [12, 112] on div at bounding box center [12, 111] width 4 height 4
click at [62, 242] on div "Eraser" at bounding box center [63, 277] width 10 height 3
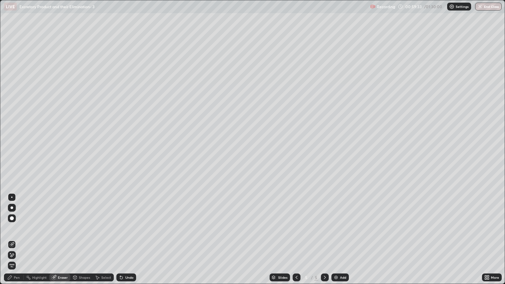
click at [16, 242] on div "Pen" at bounding box center [17, 277] width 6 height 3
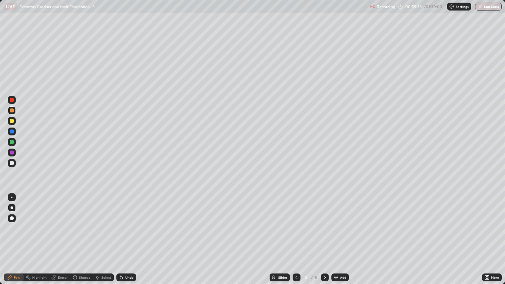
click at [12, 165] on div at bounding box center [12, 163] width 4 height 4
click at [12, 164] on div at bounding box center [12, 163] width 4 height 4
click at [12, 122] on div at bounding box center [12, 121] width 4 height 4
click at [81, 242] on div "Shapes" at bounding box center [84, 277] width 11 height 3
click at [62, 242] on div "Eraser" at bounding box center [63, 277] width 10 height 3
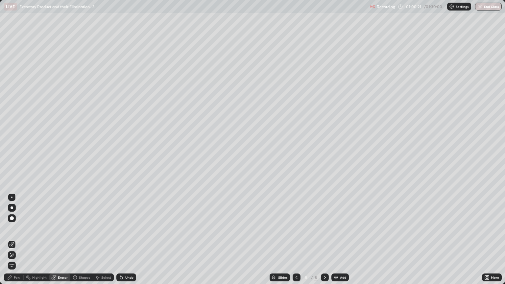
click at [18, 242] on div "Pen" at bounding box center [17, 277] width 6 height 3
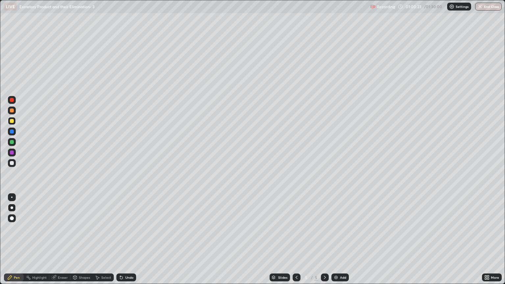
click at [13, 100] on div at bounding box center [12, 100] width 4 height 4
click at [62, 242] on div "Eraser" at bounding box center [63, 277] width 10 height 3
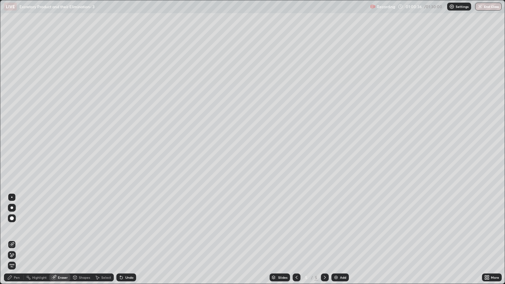
click at [12, 242] on icon at bounding box center [11, 256] width 5 height 6
click at [81, 242] on div "Shapes" at bounding box center [81, 278] width 22 height 8
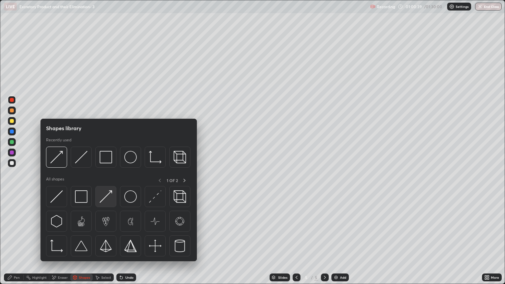
click at [105, 199] on img at bounding box center [106, 196] width 12 height 12
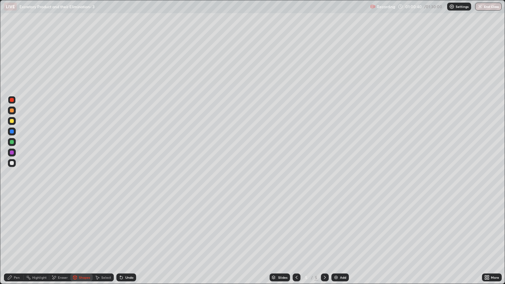
click at [12, 101] on div at bounding box center [12, 100] width 4 height 4
click at [13, 122] on div at bounding box center [12, 121] width 4 height 4
click at [14, 242] on div "Pen" at bounding box center [14, 278] width 20 height 8
click at [61, 242] on div "Eraser" at bounding box center [63, 277] width 10 height 3
click at [17, 242] on div "Pen" at bounding box center [17, 277] width 6 height 3
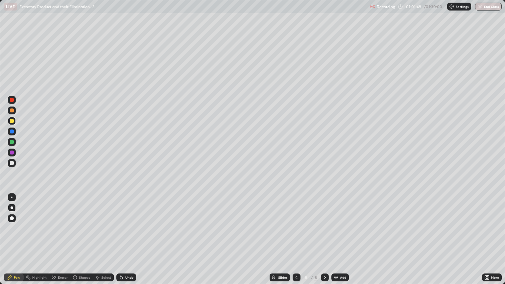
click at [324, 242] on icon at bounding box center [324, 277] width 5 height 5
click at [334, 242] on img at bounding box center [336, 277] width 5 height 5
click at [12, 112] on div at bounding box center [12, 111] width 4 height 4
click at [18, 242] on div "Pen" at bounding box center [17, 277] width 6 height 3
click at [12, 121] on div at bounding box center [12, 121] width 4 height 4
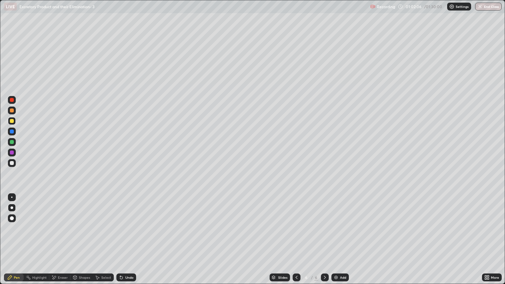
click at [82, 242] on div "Shapes" at bounding box center [84, 277] width 11 height 3
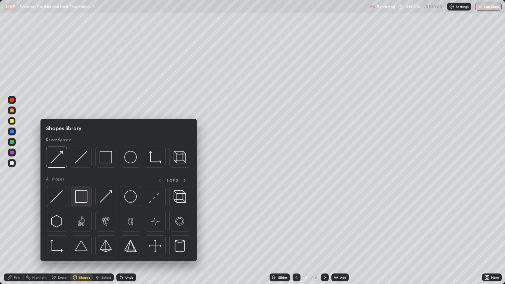
click at [80, 197] on img at bounding box center [81, 196] width 12 height 12
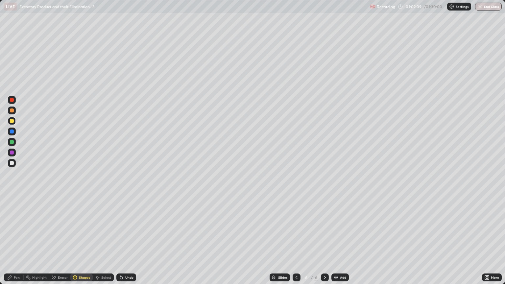
click at [86, 242] on div "Shapes" at bounding box center [84, 277] width 11 height 3
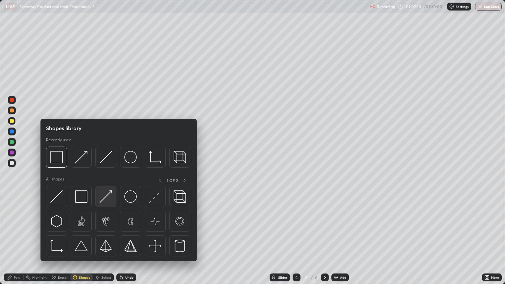
click at [109, 200] on img at bounding box center [106, 196] width 12 height 12
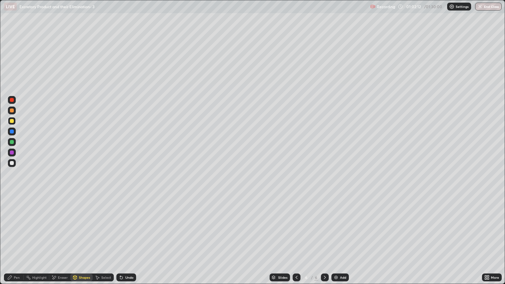
click at [17, 242] on div "Pen" at bounding box center [17, 277] width 6 height 3
click at [64, 242] on div "Eraser" at bounding box center [59, 278] width 21 height 8
click at [18, 242] on div "Pen" at bounding box center [17, 277] width 6 height 3
click at [81, 242] on div "Shapes" at bounding box center [84, 277] width 11 height 3
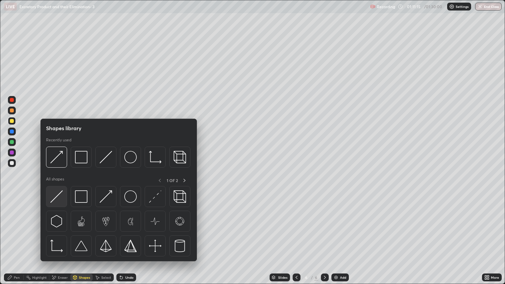
click at [60, 197] on img at bounding box center [56, 196] width 12 height 12
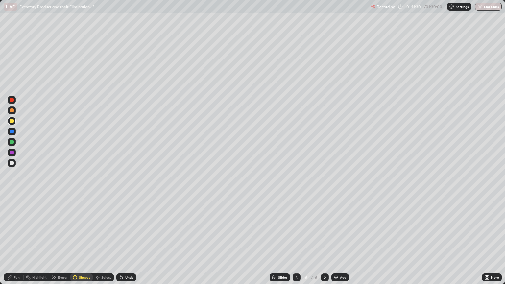
click at [13, 164] on div at bounding box center [12, 163] width 4 height 4
click at [80, 242] on div "Shapes" at bounding box center [84, 277] width 11 height 3
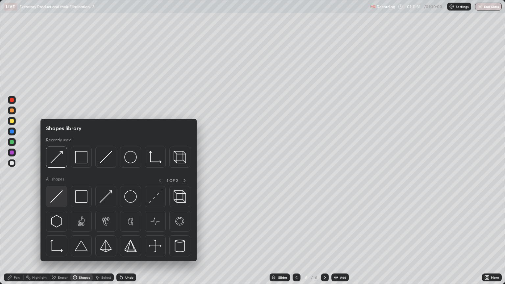
click at [62, 197] on img at bounding box center [56, 196] width 12 height 12
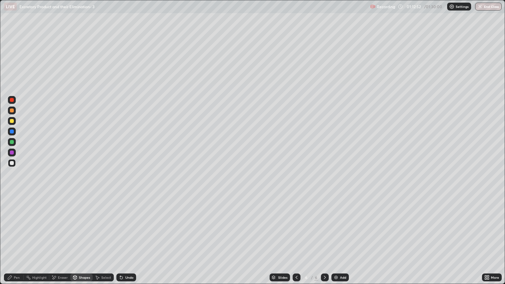
click at [83, 242] on div "Shapes" at bounding box center [84, 277] width 11 height 3
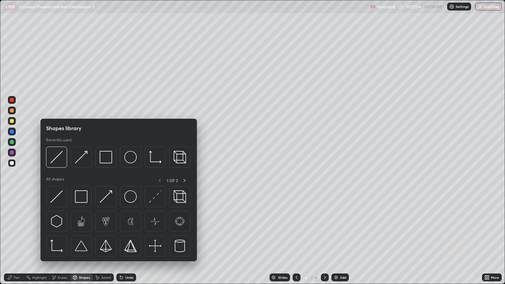
click at [16, 242] on div "Pen" at bounding box center [17, 277] width 6 height 3
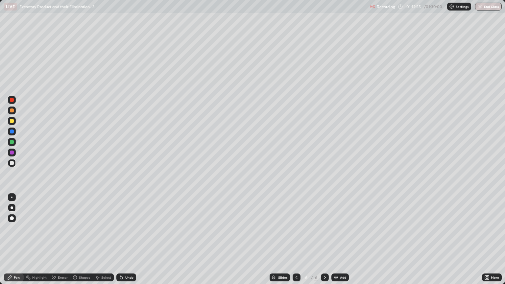
click at [12, 123] on div at bounding box center [12, 121] width 4 height 4
click at [84, 242] on div "Shapes" at bounding box center [81, 278] width 22 height 8
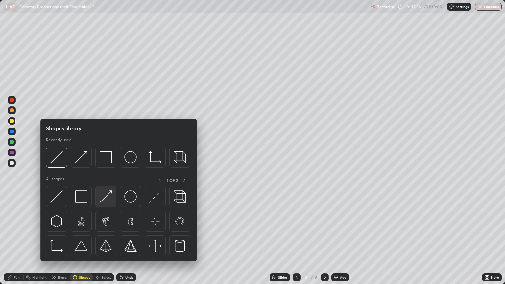
click at [109, 201] on img at bounding box center [106, 196] width 12 height 12
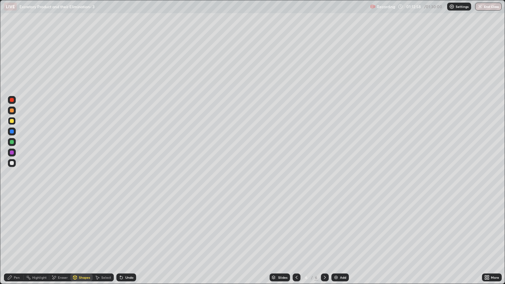
click at [18, 242] on div "Pen" at bounding box center [17, 277] width 6 height 3
click at [19, 242] on div "Pen" at bounding box center [17, 277] width 6 height 3
click at [12, 166] on div at bounding box center [12, 163] width 8 height 8
click at [83, 242] on div "Shapes" at bounding box center [84, 277] width 11 height 3
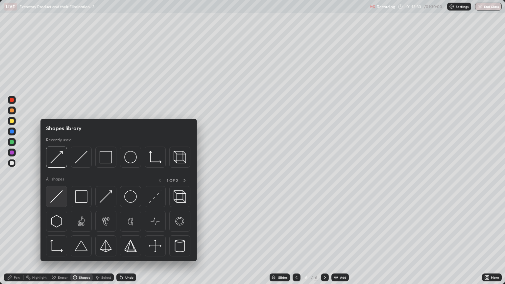
click at [62, 197] on img at bounding box center [56, 196] width 12 height 12
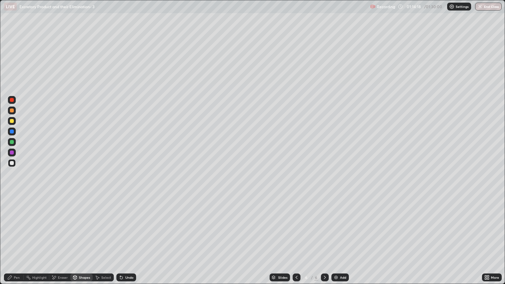
click at [12, 122] on div at bounding box center [12, 121] width 4 height 4
click at [18, 242] on div "Pen" at bounding box center [17, 277] width 6 height 3
click at [12, 111] on div at bounding box center [12, 111] width 4 height 4
click at [81, 242] on div "Shapes" at bounding box center [84, 277] width 11 height 3
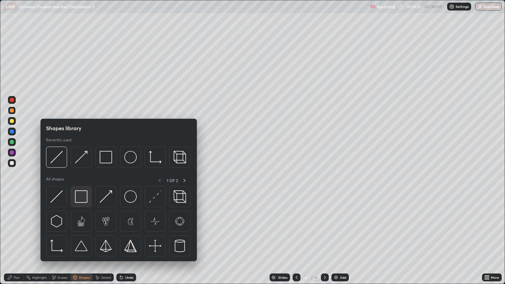
click at [80, 195] on img at bounding box center [81, 196] width 12 height 12
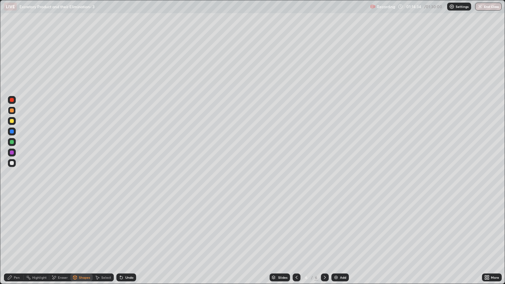
click at [81, 242] on div "Shapes" at bounding box center [84, 277] width 11 height 3
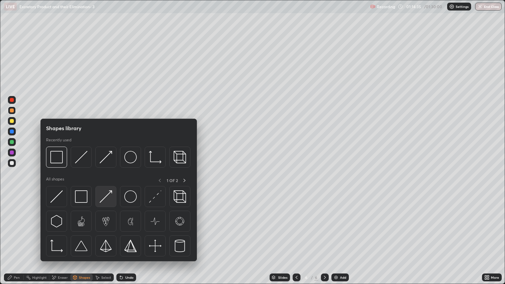
click at [104, 197] on img at bounding box center [106, 196] width 12 height 12
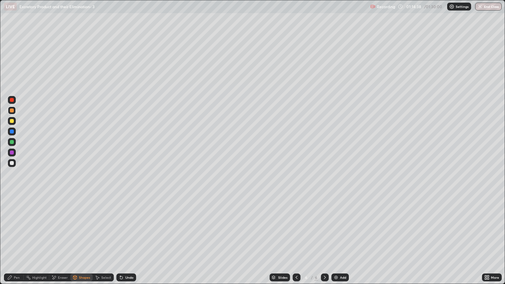
click at [18, 242] on div "Pen" at bounding box center [17, 277] width 6 height 3
click at [12, 163] on div at bounding box center [12, 163] width 4 height 4
click at [13, 121] on div at bounding box center [12, 121] width 4 height 4
click at [80, 242] on div "Shapes" at bounding box center [84, 277] width 11 height 3
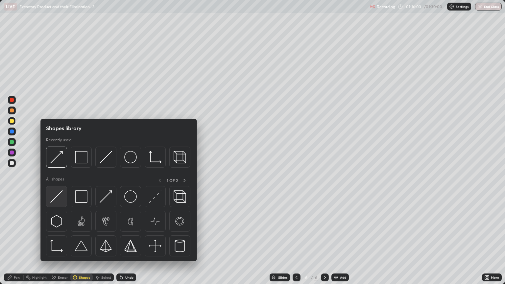
click at [59, 201] on img at bounding box center [56, 196] width 12 height 12
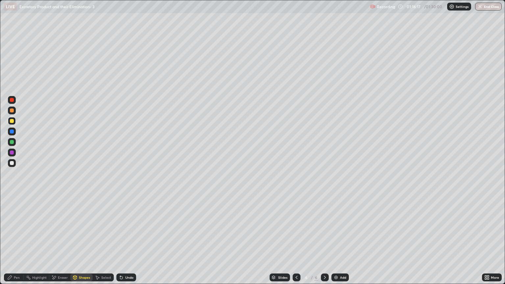
click at [84, 242] on div "Shapes" at bounding box center [84, 277] width 11 height 3
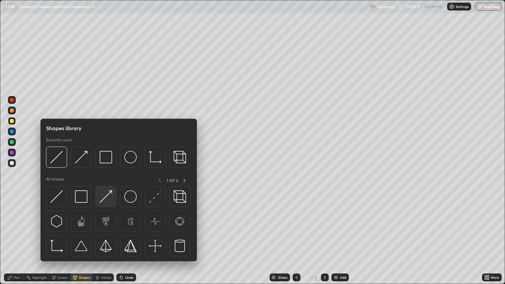
click at [106, 200] on img at bounding box center [106, 196] width 12 height 12
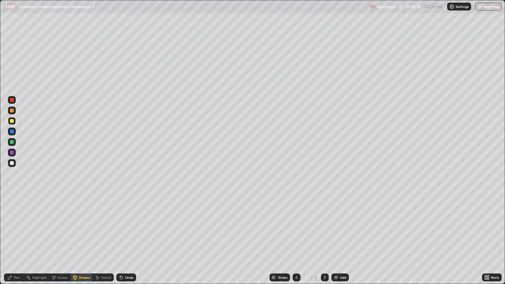
click at [13, 163] on div at bounding box center [12, 163] width 4 height 4
click at [17, 242] on div "Pen" at bounding box center [17, 277] width 6 height 3
click at [12, 121] on div at bounding box center [12, 121] width 4 height 4
click at [84, 242] on div "Shapes" at bounding box center [84, 277] width 11 height 3
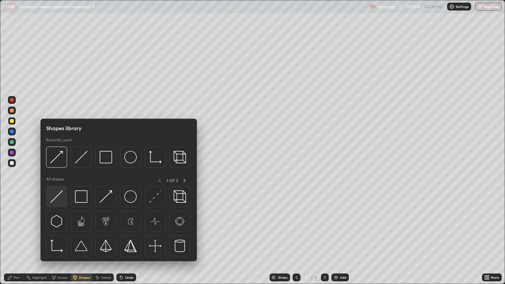
click at [61, 198] on img at bounding box center [56, 196] width 12 height 12
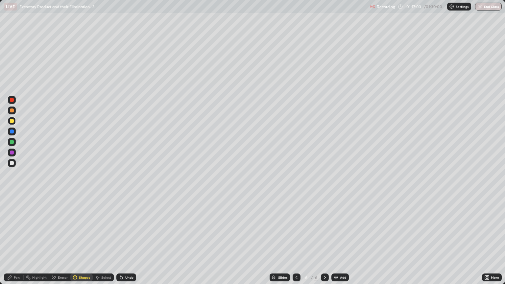
click at [296, 242] on icon at bounding box center [296, 277] width 5 height 5
click at [13, 122] on div at bounding box center [12, 121] width 4 height 4
click at [62, 242] on div "Eraser" at bounding box center [63, 277] width 10 height 3
click at [14, 242] on div "Pen" at bounding box center [17, 277] width 6 height 3
click at [64, 242] on div "Eraser" at bounding box center [63, 277] width 10 height 3
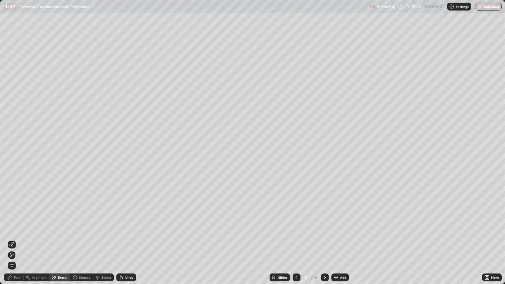
click at [17, 242] on div "Pen" at bounding box center [17, 277] width 6 height 3
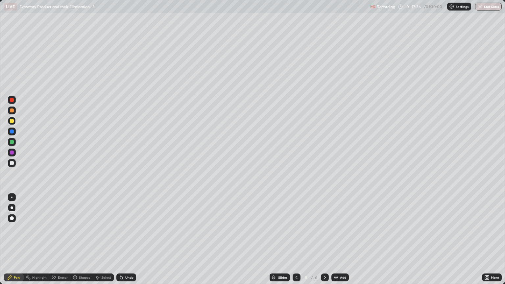
click at [13, 112] on div at bounding box center [12, 111] width 4 height 4
click at [84, 242] on div "Shapes" at bounding box center [84, 277] width 11 height 3
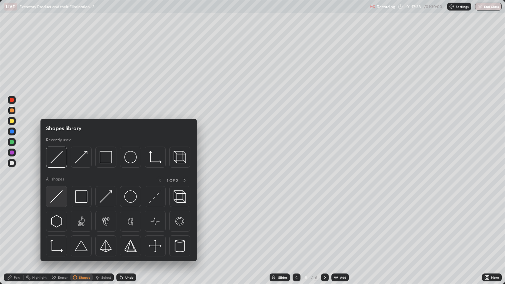
click at [60, 200] on img at bounding box center [56, 196] width 12 height 12
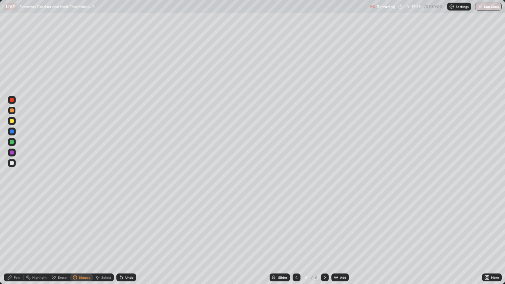
click at [84, 242] on div "Shapes" at bounding box center [84, 277] width 11 height 3
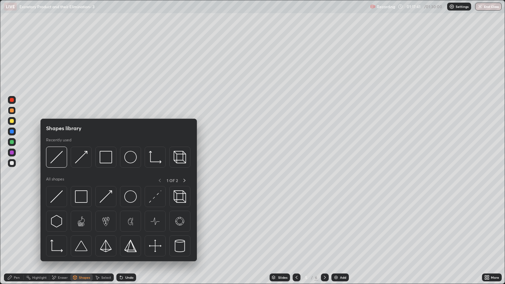
click at [16, 242] on div "Pen" at bounding box center [17, 277] width 6 height 3
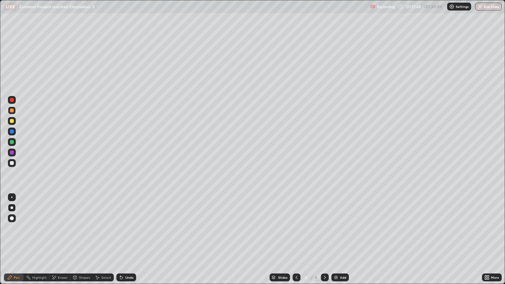
click at [15, 124] on div at bounding box center [12, 121] width 8 height 11
click at [14, 163] on div at bounding box center [12, 163] width 8 height 8
click at [20, 242] on div "Pen" at bounding box center [14, 278] width 20 height 8
click at [13, 122] on div at bounding box center [12, 121] width 4 height 4
click at [12, 163] on div at bounding box center [12, 163] width 4 height 4
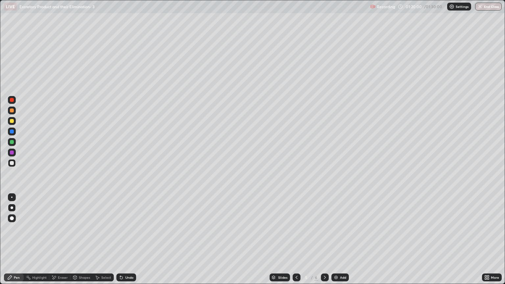
click at [13, 122] on div at bounding box center [12, 121] width 4 height 4
click at [13, 154] on div at bounding box center [12, 153] width 4 height 4
click at [324, 242] on icon at bounding box center [324, 277] width 5 height 5
click at [15, 242] on div "Pen" at bounding box center [17, 277] width 6 height 3
click at [12, 112] on div at bounding box center [12, 111] width 4 height 4
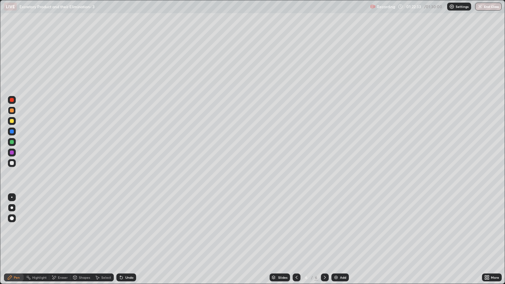
click at [13, 121] on div at bounding box center [12, 121] width 4 height 4
click at [82, 242] on div "Shapes" at bounding box center [84, 277] width 11 height 3
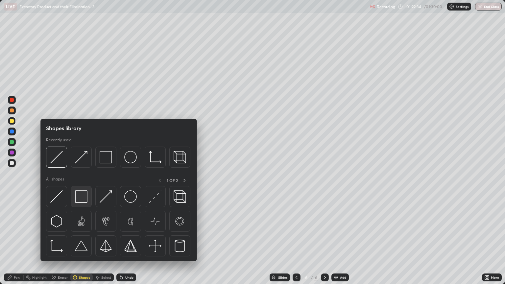
click at [78, 196] on img at bounding box center [81, 196] width 12 height 12
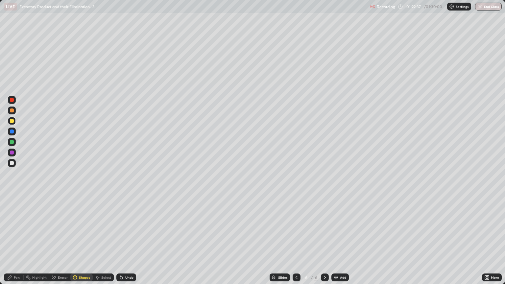
click at [82, 242] on div "Shapes" at bounding box center [84, 277] width 11 height 3
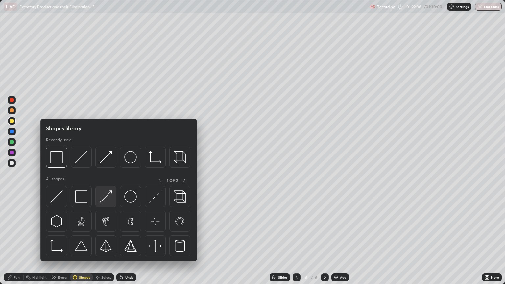
click at [108, 198] on img at bounding box center [106, 196] width 12 height 12
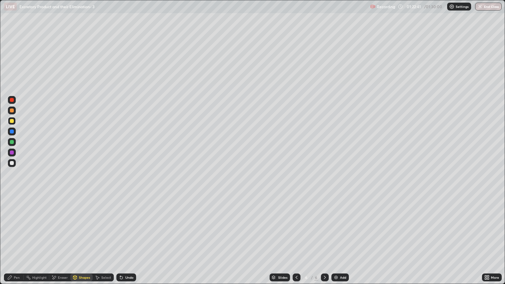
click at [17, 242] on div "Pen" at bounding box center [17, 277] width 6 height 3
click at [12, 121] on div at bounding box center [12, 121] width 4 height 4
click at [63, 242] on div "Eraser" at bounding box center [63, 277] width 10 height 3
click at [18, 242] on div "Pen" at bounding box center [17, 277] width 6 height 3
click at [12, 164] on div at bounding box center [12, 163] width 4 height 4
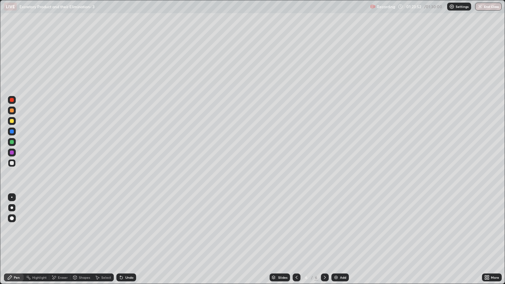
click at [83, 242] on div "Shapes" at bounding box center [84, 277] width 11 height 3
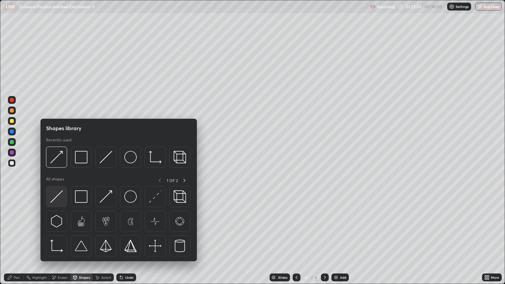
click at [60, 196] on img at bounding box center [56, 196] width 12 height 12
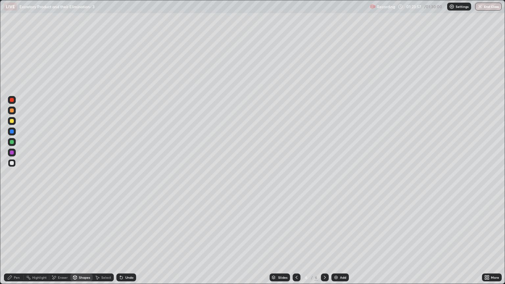
click at [81, 242] on div "Shapes" at bounding box center [84, 277] width 11 height 3
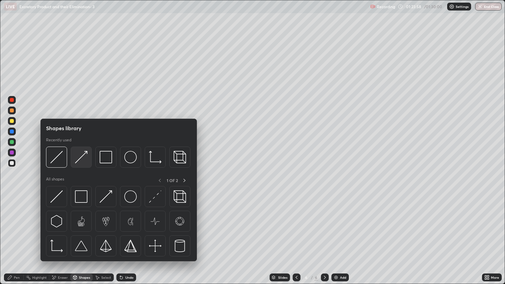
click at [84, 161] on img at bounding box center [81, 157] width 12 height 12
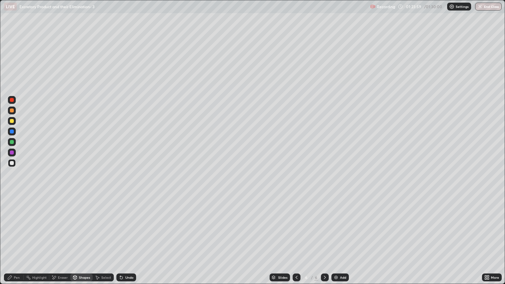
click at [12, 121] on div at bounding box center [12, 121] width 4 height 4
click at [14, 242] on div "Pen" at bounding box center [17, 277] width 6 height 3
click at [13, 164] on div at bounding box center [12, 163] width 4 height 4
click at [12, 153] on div at bounding box center [12, 153] width 4 height 4
click at [13, 165] on div at bounding box center [12, 163] width 8 height 8
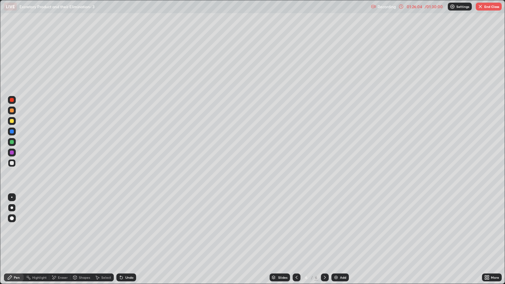
click at [62, 242] on div "Eraser" at bounding box center [63, 277] width 10 height 3
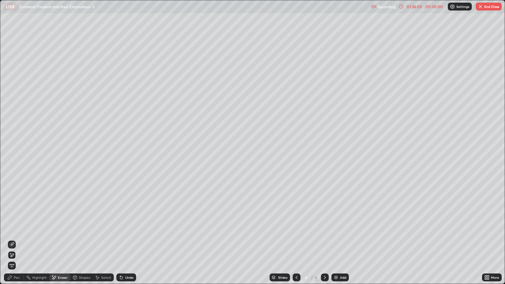
click at [13, 242] on icon at bounding box center [11, 256] width 5 height 6
click at [16, 242] on div "Pen" at bounding box center [17, 277] width 6 height 3
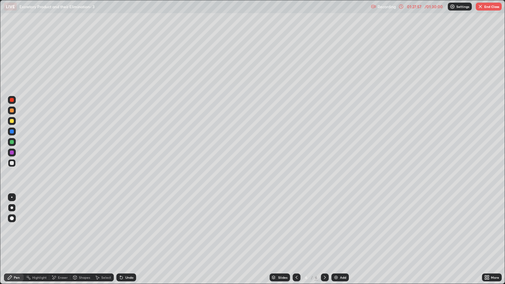
click at [11, 109] on div at bounding box center [12, 111] width 4 height 4
click at [62, 242] on div "Eraser" at bounding box center [63, 277] width 10 height 3
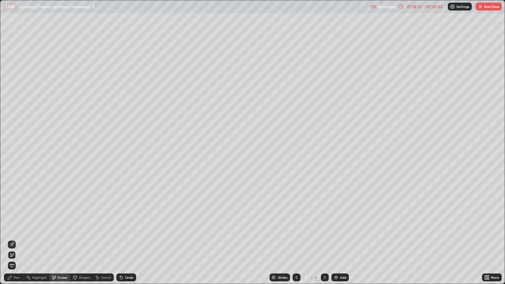
click at [18, 242] on div "Pen" at bounding box center [17, 277] width 6 height 3
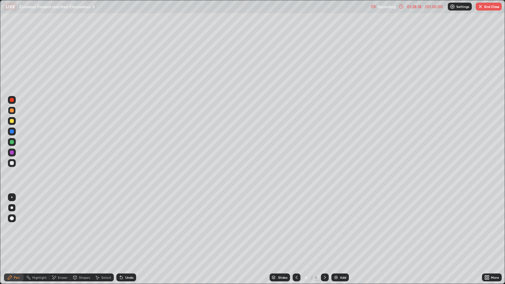
click at [13, 122] on div at bounding box center [12, 121] width 4 height 4
click at [82, 242] on div "Shapes" at bounding box center [84, 277] width 11 height 3
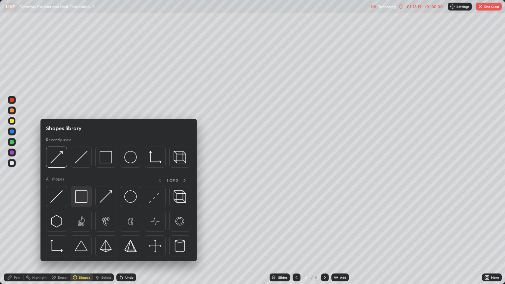
click at [80, 194] on img at bounding box center [81, 196] width 12 height 12
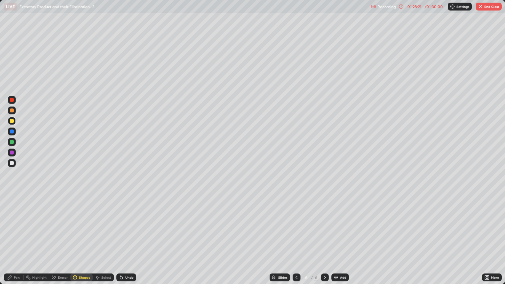
click at [84, 242] on div "Shapes" at bounding box center [84, 277] width 11 height 3
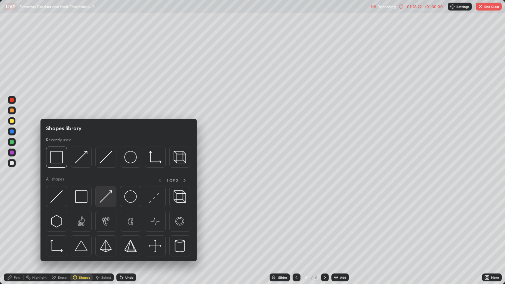
click at [107, 200] on img at bounding box center [106, 196] width 12 height 12
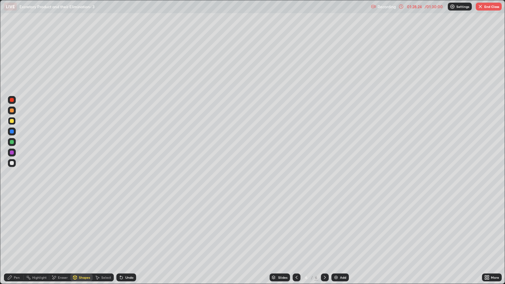
click at [16, 242] on div "Pen" at bounding box center [14, 278] width 20 height 8
click at [17, 242] on div "Pen" at bounding box center [17, 277] width 6 height 3
click at [13, 164] on div at bounding box center [12, 163] width 4 height 4
click at [81, 242] on div "Shapes" at bounding box center [81, 278] width 22 height 8
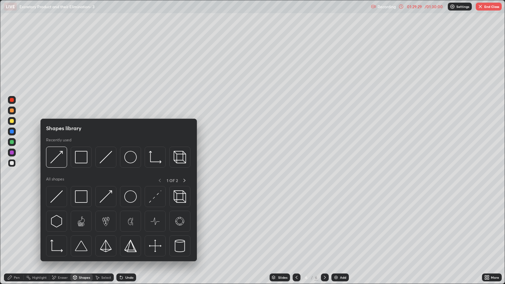
click at [63, 242] on div "Eraser" at bounding box center [63, 277] width 10 height 3
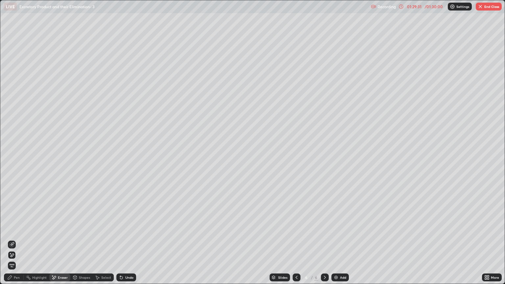
click at [14, 242] on div "Pen" at bounding box center [14, 278] width 20 height 8
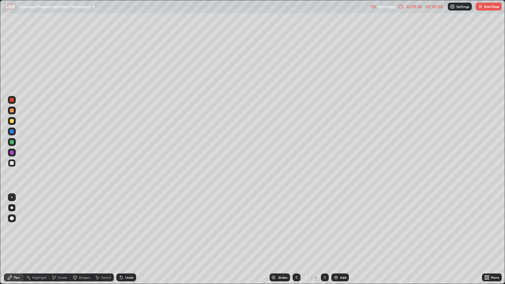
click at [13, 123] on div at bounding box center [12, 121] width 4 height 4
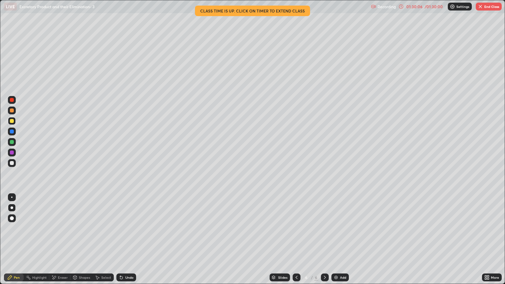
click at [13, 164] on div at bounding box center [12, 163] width 4 height 4
click at [85, 242] on div "Shapes" at bounding box center [84, 277] width 11 height 3
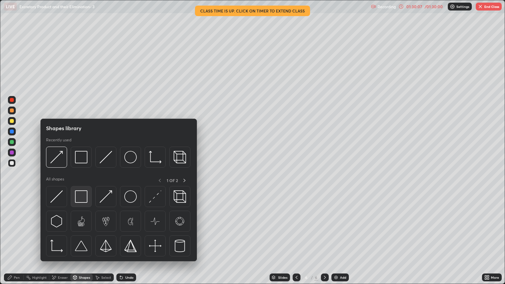
click at [82, 197] on img at bounding box center [81, 196] width 12 height 12
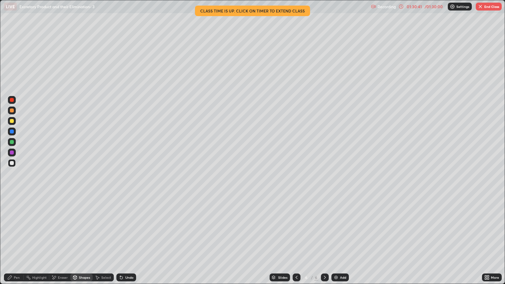
click at [324, 242] on icon at bounding box center [324, 277] width 5 height 5
click at [334, 242] on img at bounding box center [336, 277] width 5 height 5
click at [15, 242] on div "Pen" at bounding box center [14, 278] width 20 height 8
click at [12, 121] on div at bounding box center [12, 121] width 4 height 4
click at [80, 242] on div "Shapes" at bounding box center [84, 277] width 11 height 3
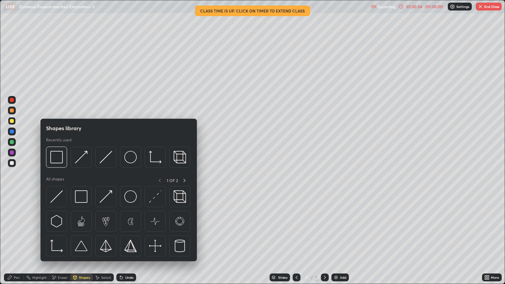
click at [63, 242] on div "Eraser" at bounding box center [63, 277] width 10 height 3
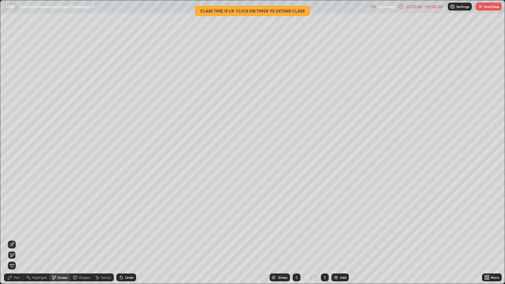
click at [21, 242] on div "Pen" at bounding box center [14, 278] width 20 height 8
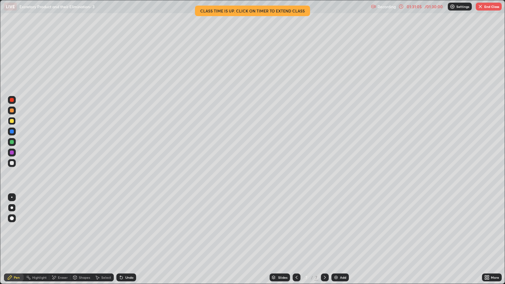
click at [14, 162] on div at bounding box center [12, 163] width 8 height 8
click at [83, 242] on div "Shapes" at bounding box center [84, 277] width 11 height 3
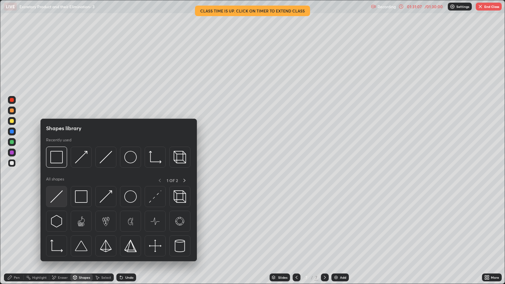
click at [60, 199] on img at bounding box center [56, 196] width 12 height 12
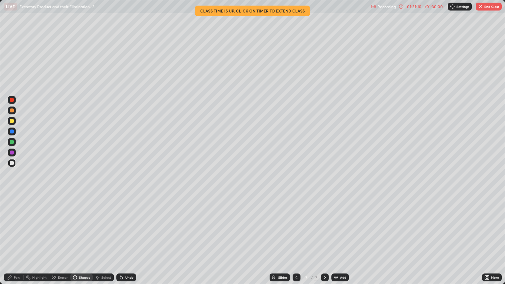
click at [14, 242] on div "Pen" at bounding box center [14, 278] width 20 height 8
click at [482, 8] on img "button" at bounding box center [480, 6] width 5 height 5
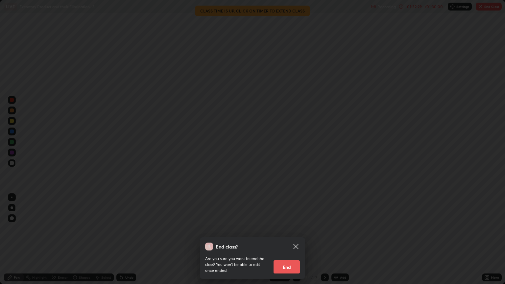
click at [291, 242] on button "End" at bounding box center [287, 267] width 26 height 13
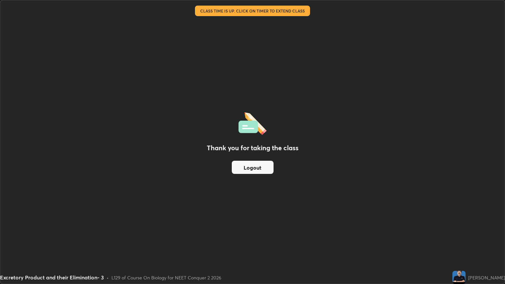
click at [259, 165] on button "Logout" at bounding box center [253, 167] width 42 height 13
click at [260, 162] on button "Logout" at bounding box center [253, 167] width 42 height 13
